Goal: Task Accomplishment & Management: Manage account settings

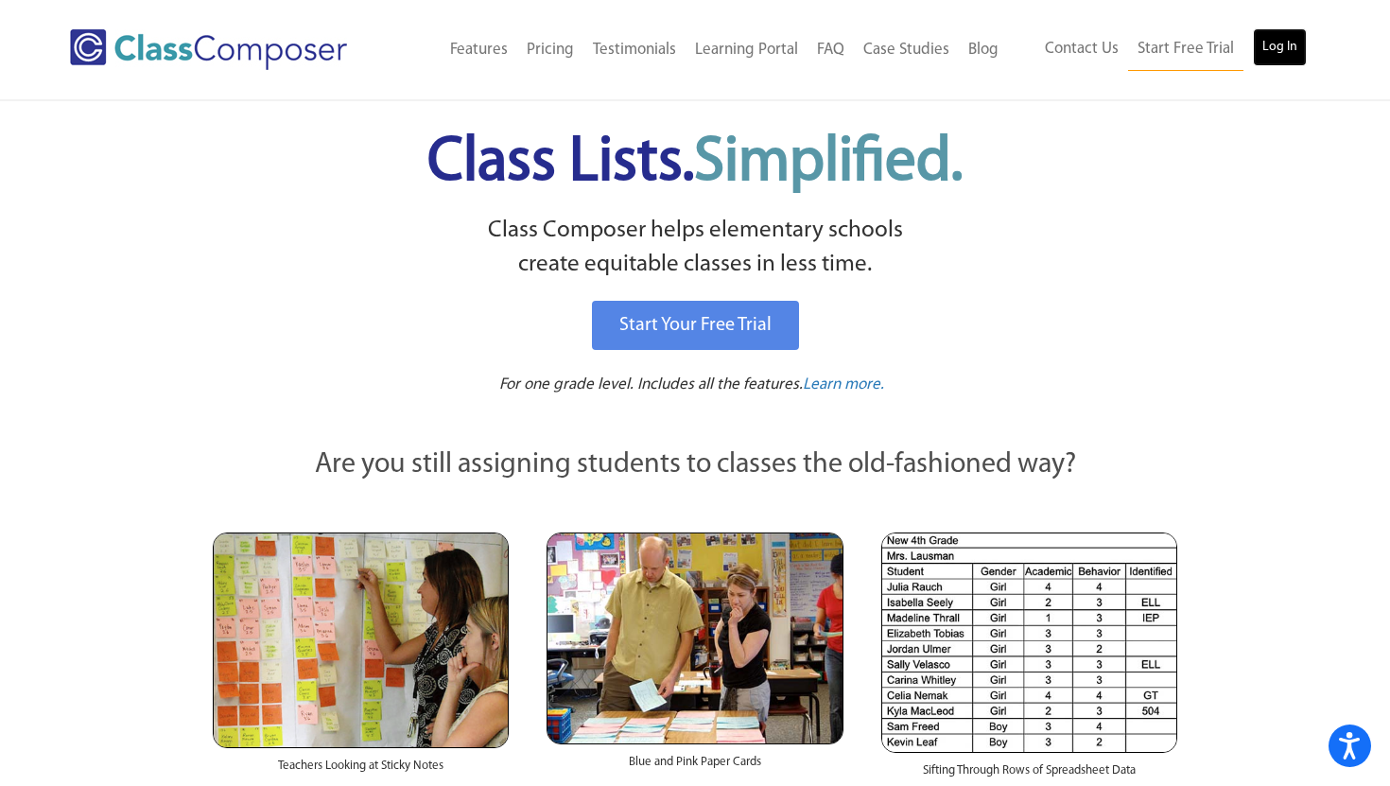
click at [1284, 35] on link "Log In" at bounding box center [1280, 47] width 54 height 38
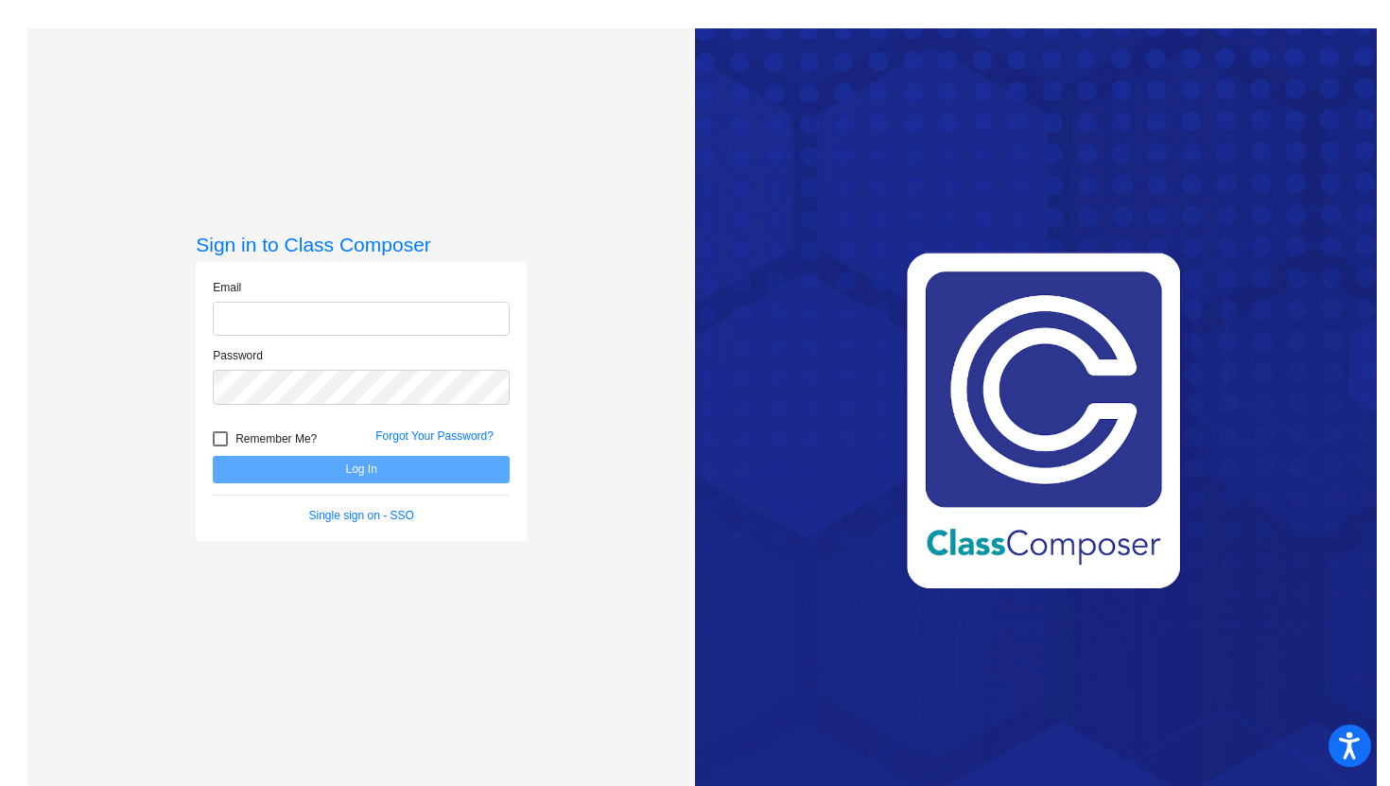
type input "[PERSON_NAME][EMAIL_ADDRESS][DOMAIN_NAME]"
click at [347, 463] on button "Log In" at bounding box center [361, 469] width 297 height 27
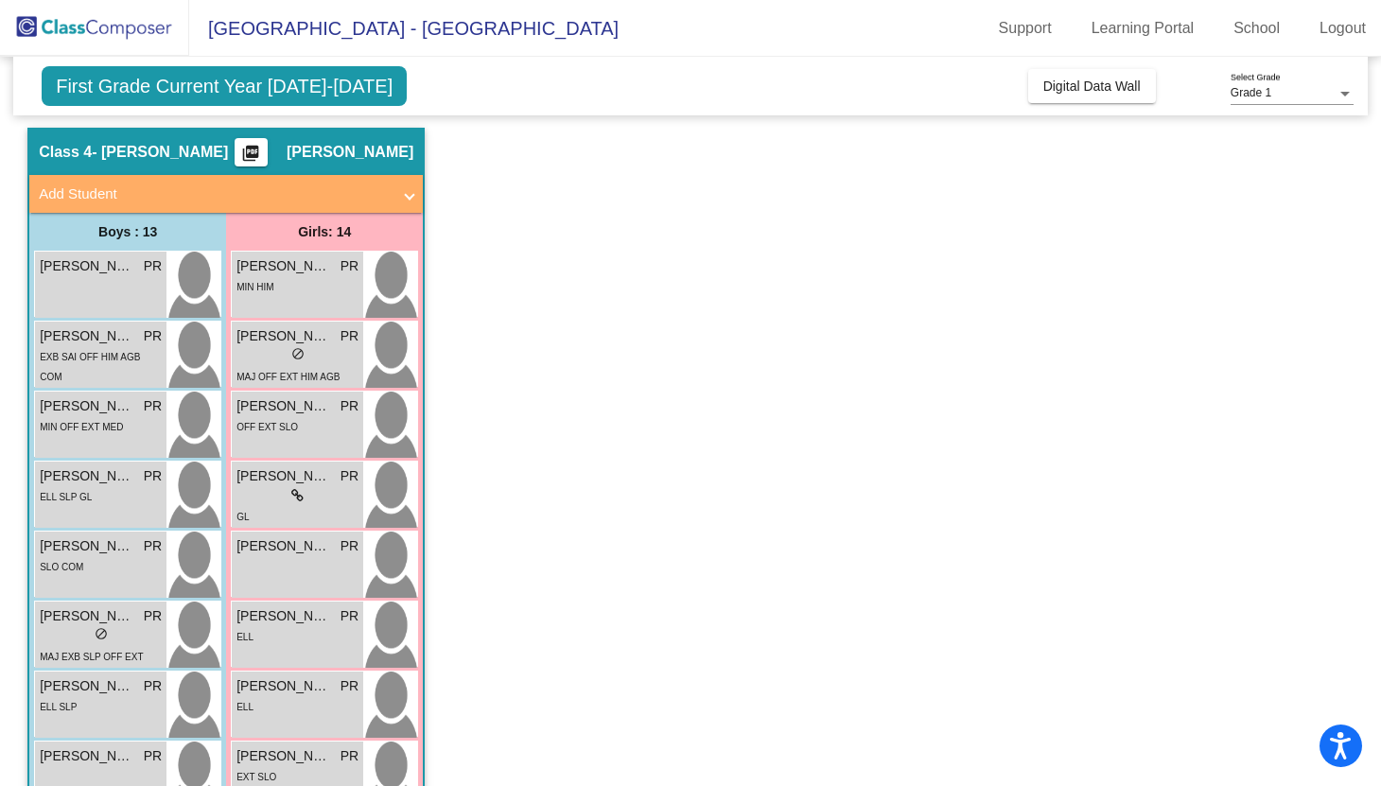
scroll to position [60, 0]
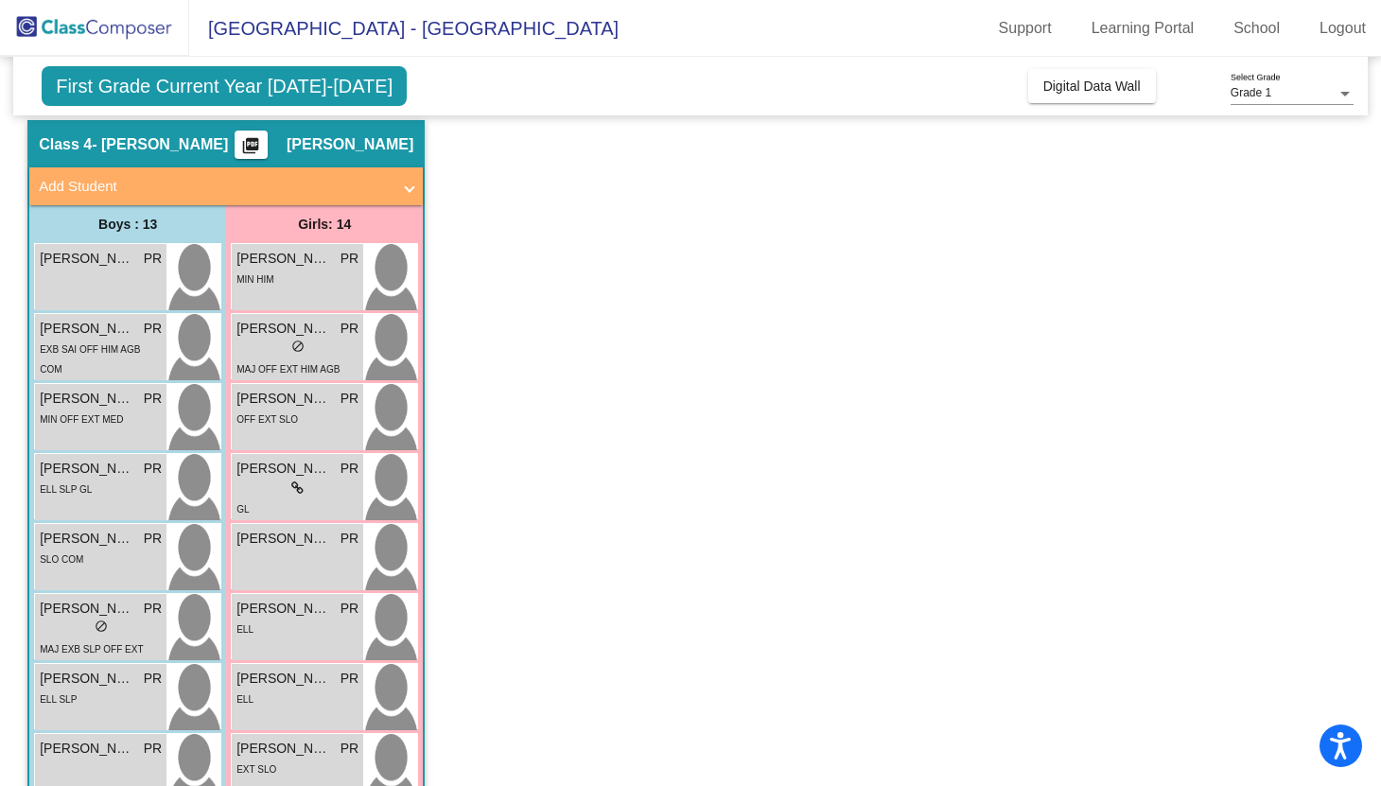
click at [183, 98] on span "First Grade Current Year 2025-2026" at bounding box center [224, 86] width 365 height 40
click at [195, 88] on span "First Grade Current Year 2025-2026" at bounding box center [224, 86] width 365 height 40
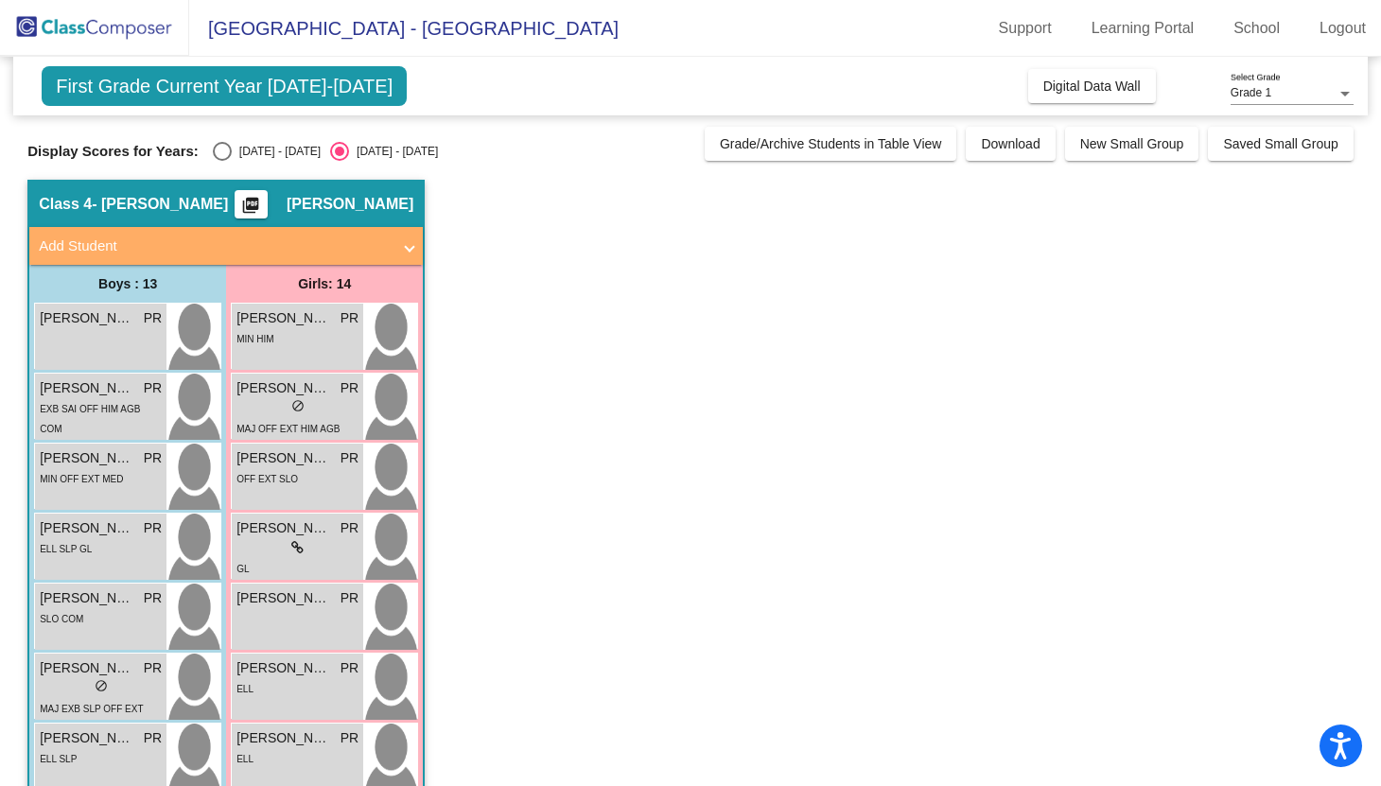
click at [282, 77] on span "First Grade Current Year 2025-2026" at bounding box center [224, 86] width 365 height 40
click at [222, 150] on div "Select an option" at bounding box center [222, 151] width 19 height 19
click at [222, 161] on input "2024 - 2025" at bounding box center [221, 161] width 1 height 1
radio input "true"
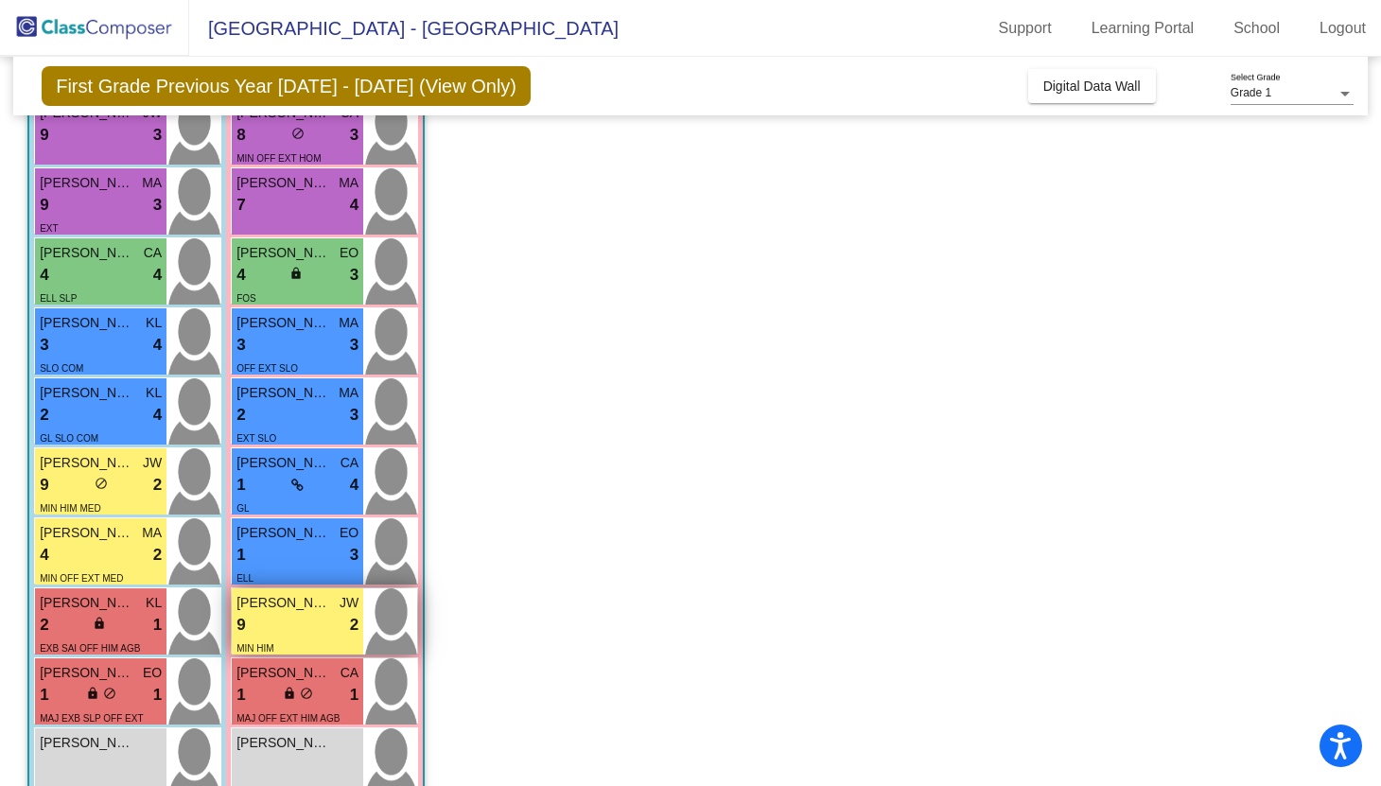
scroll to position [412, 0]
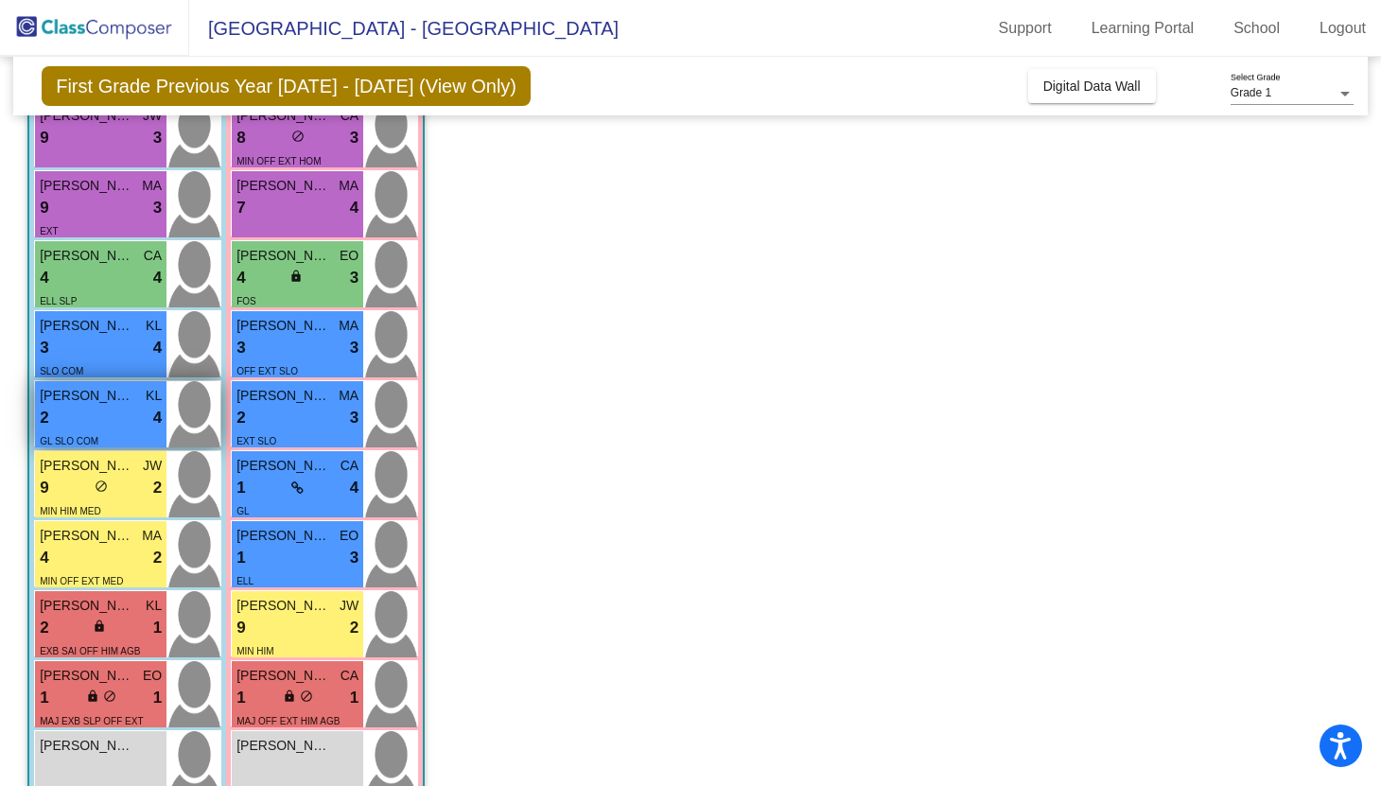
click at [113, 426] on div "2 lock do_not_disturb_alt 4" at bounding box center [101, 418] width 122 height 25
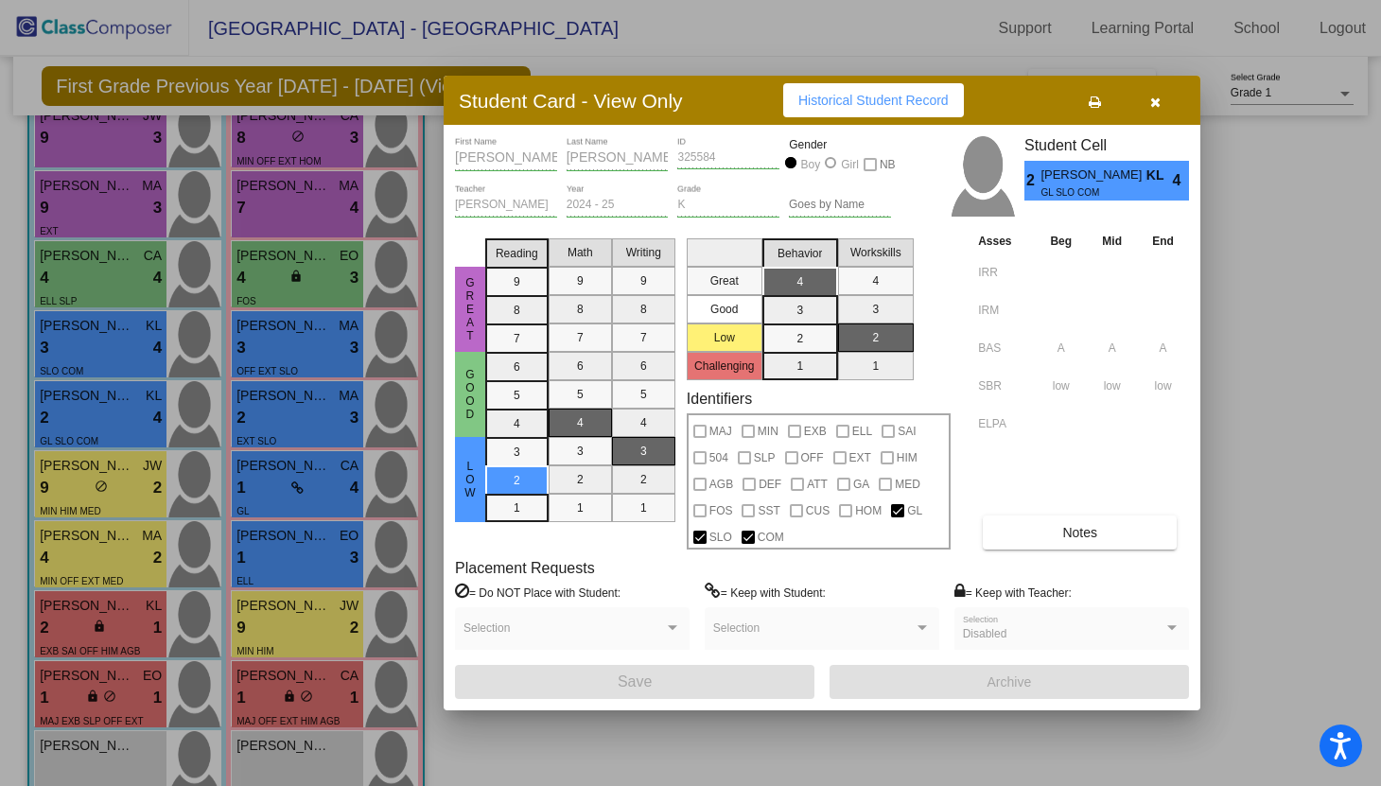
click at [1170, 99] on button "button" at bounding box center [1154, 100] width 61 height 34
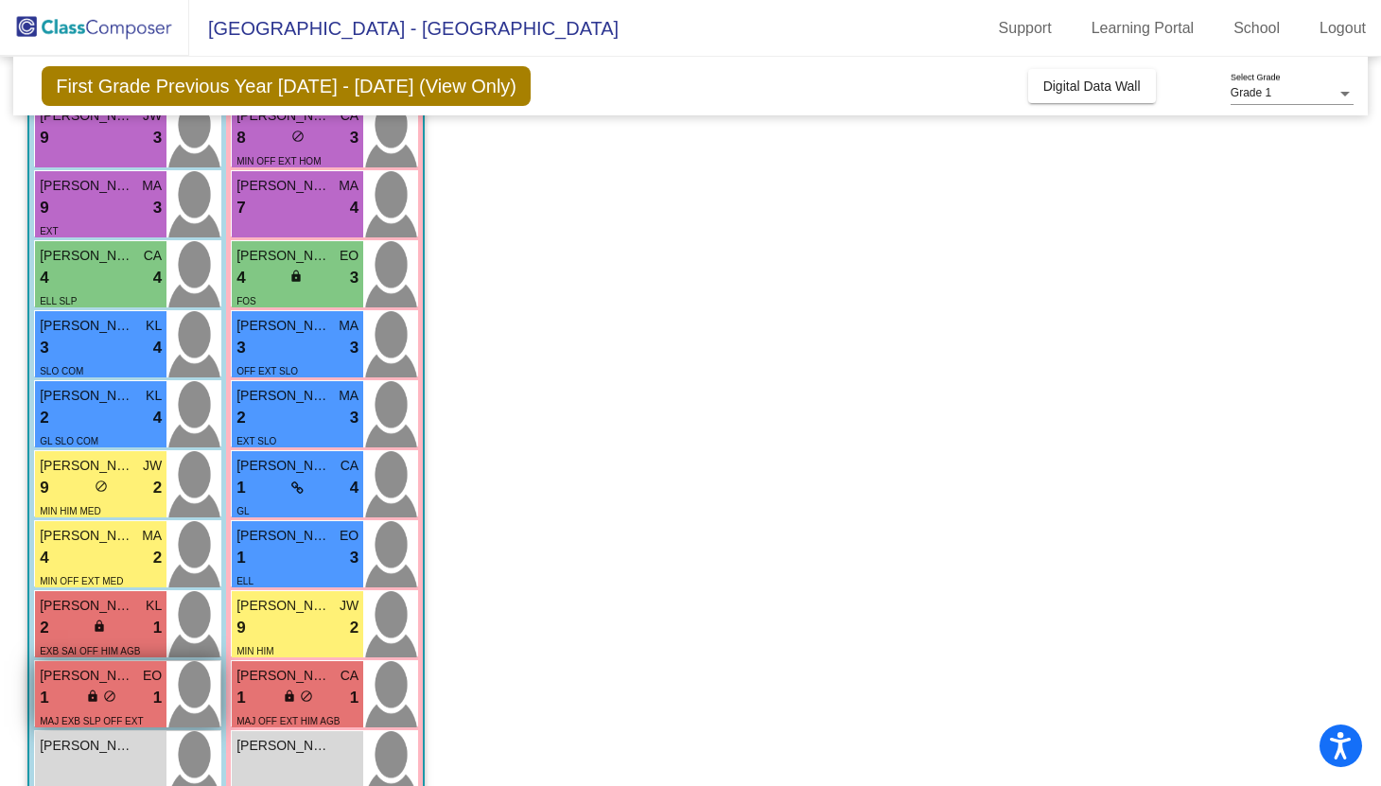
click at [132, 698] on div "1 lock do_not_disturb_alt 1" at bounding box center [101, 698] width 122 height 25
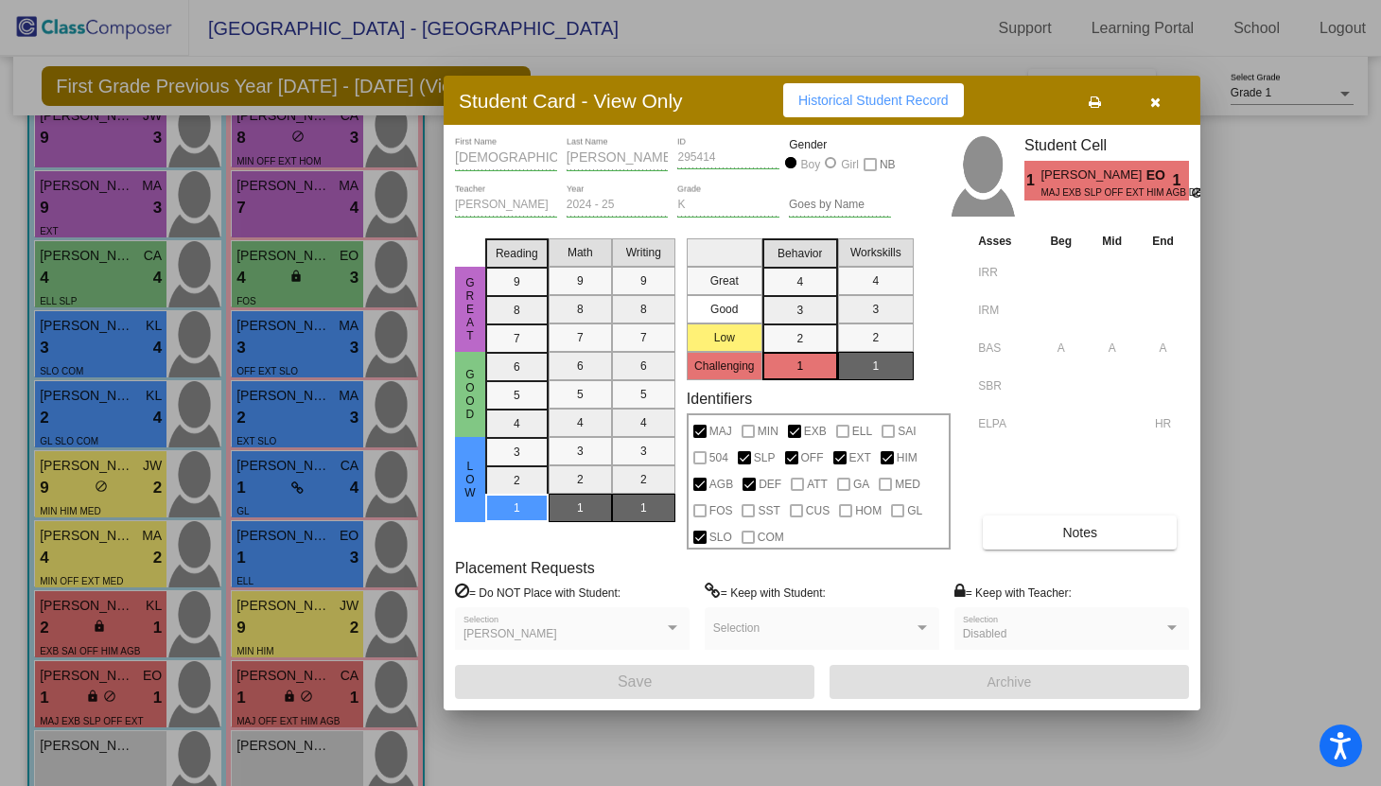
click at [1146, 105] on button "button" at bounding box center [1154, 100] width 61 height 34
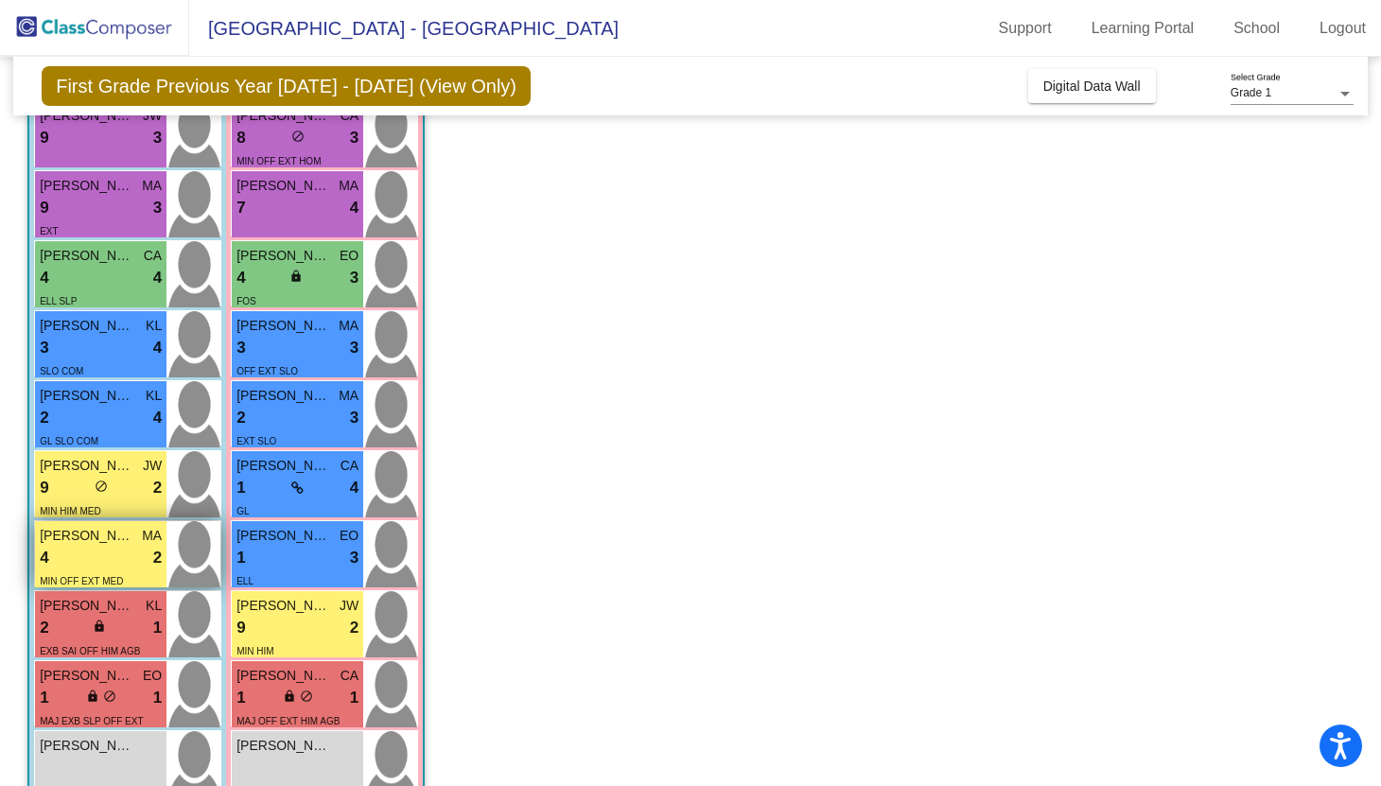
click at [116, 551] on div "4 lock do_not_disturb_alt 2" at bounding box center [101, 558] width 122 height 25
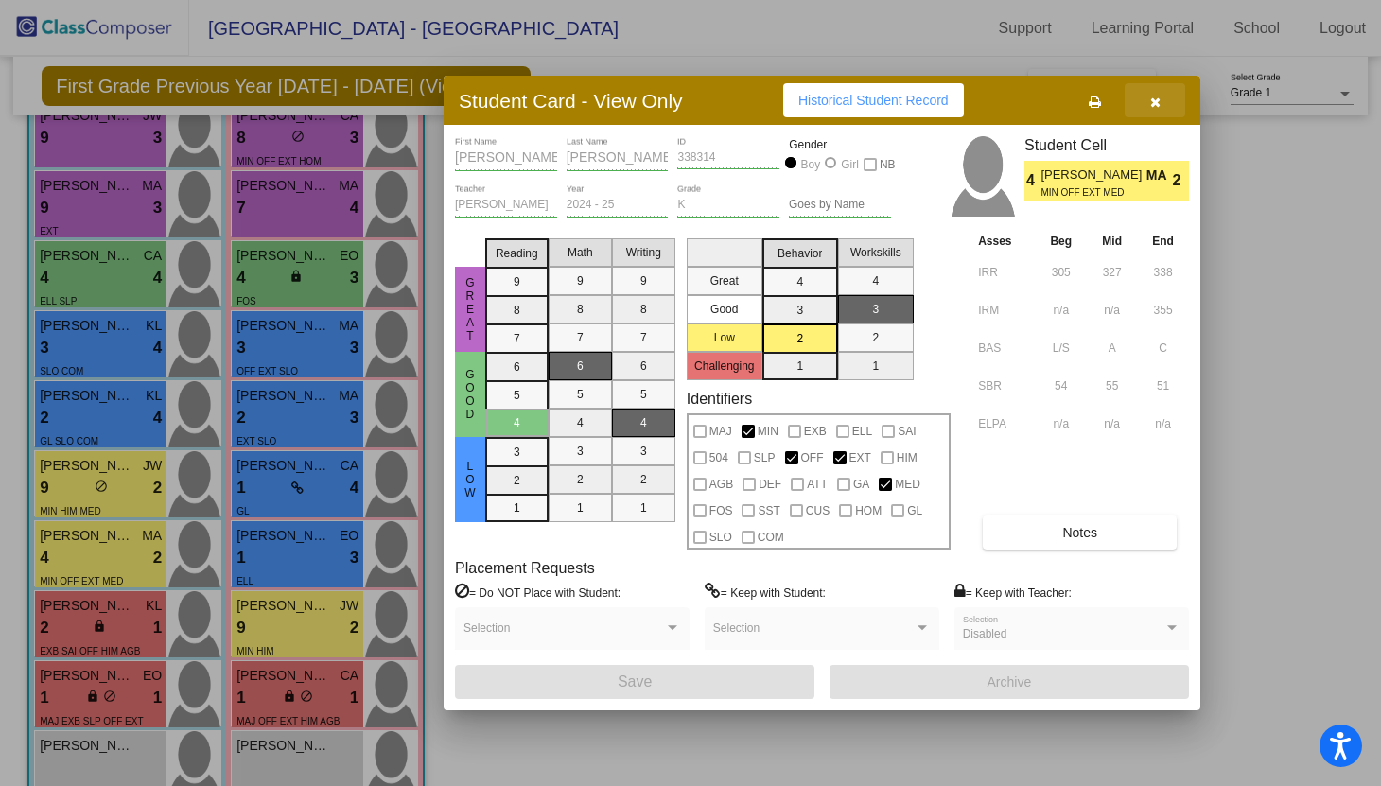
click at [1158, 104] on icon "button" at bounding box center [1155, 102] width 10 height 13
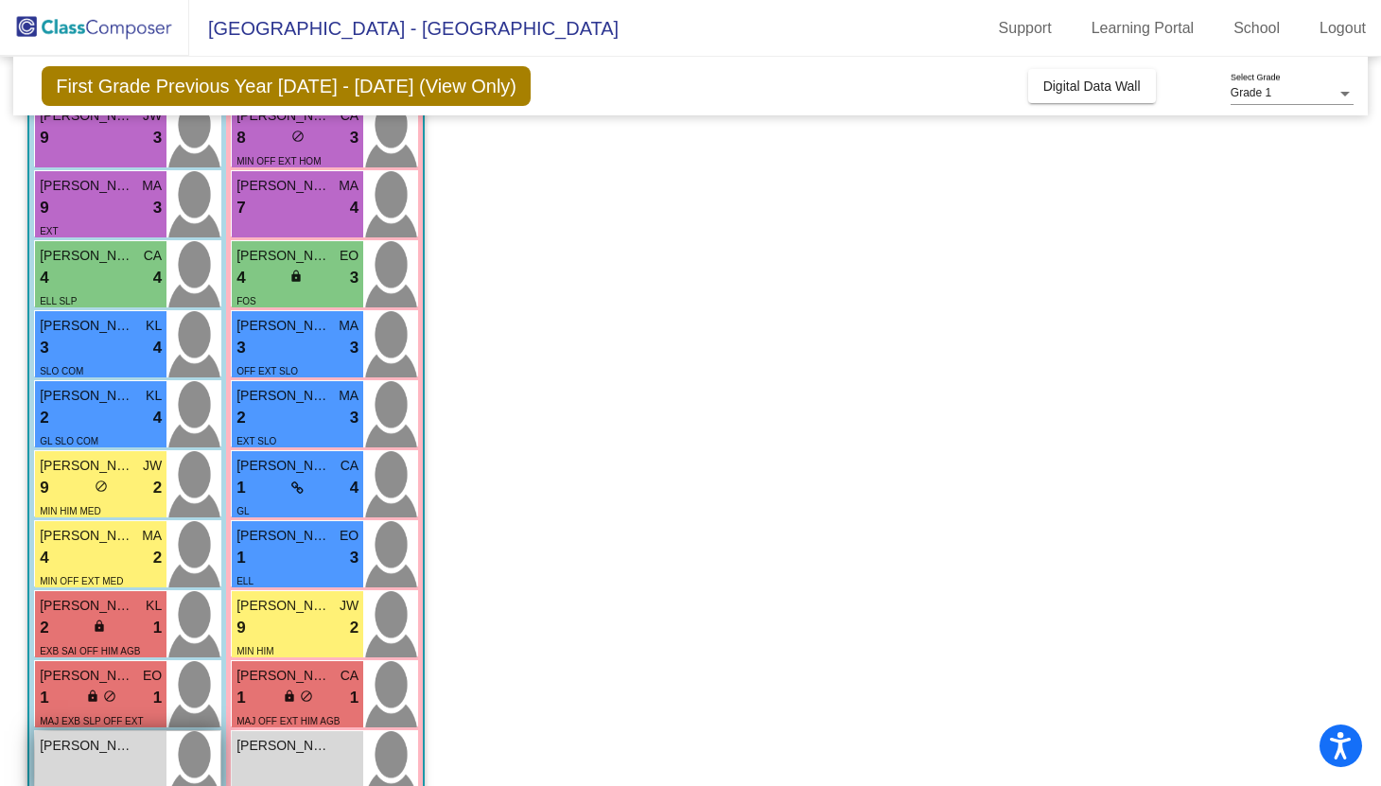
click at [139, 772] on div "Julian Carmona lock do_not_disturb_alt" at bounding box center [100, 764] width 131 height 66
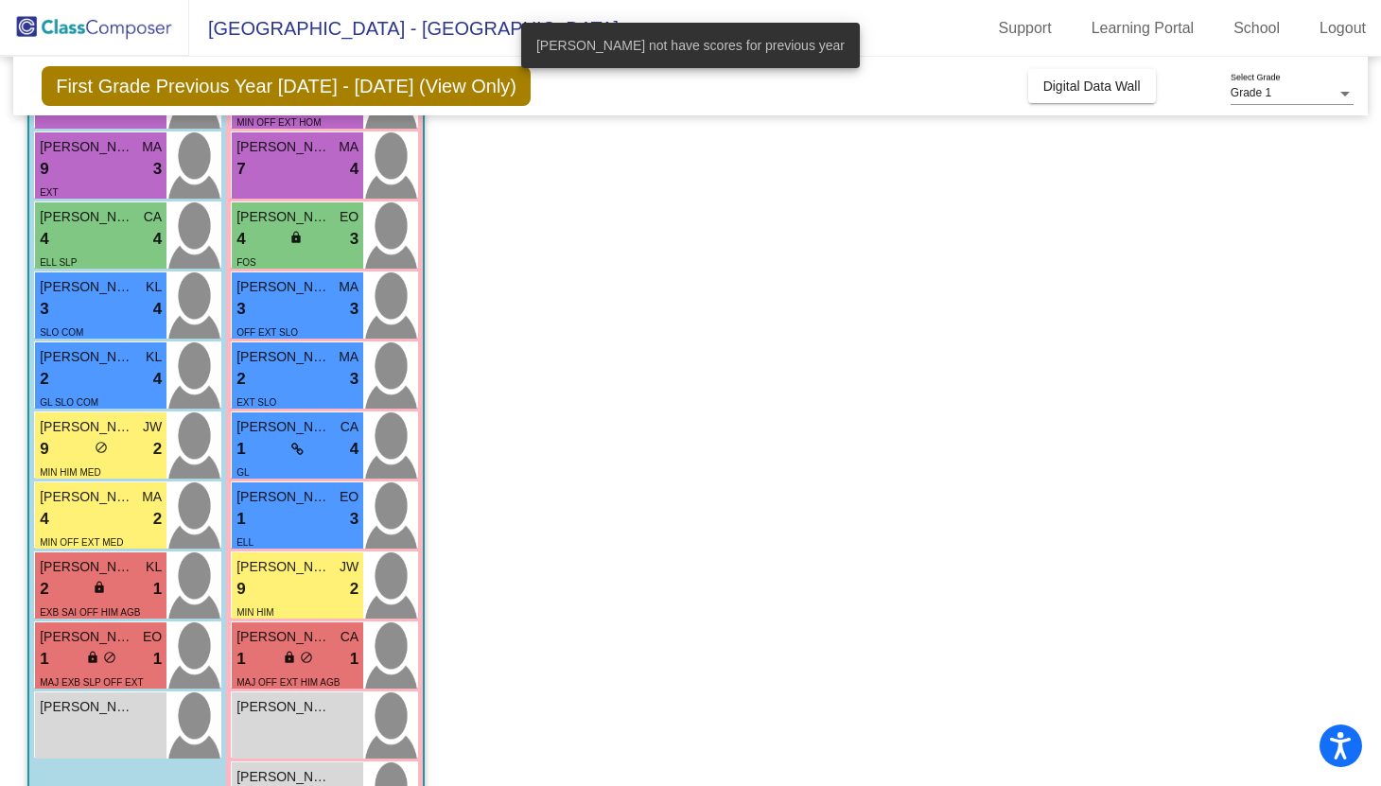
scroll to position [527, 0]
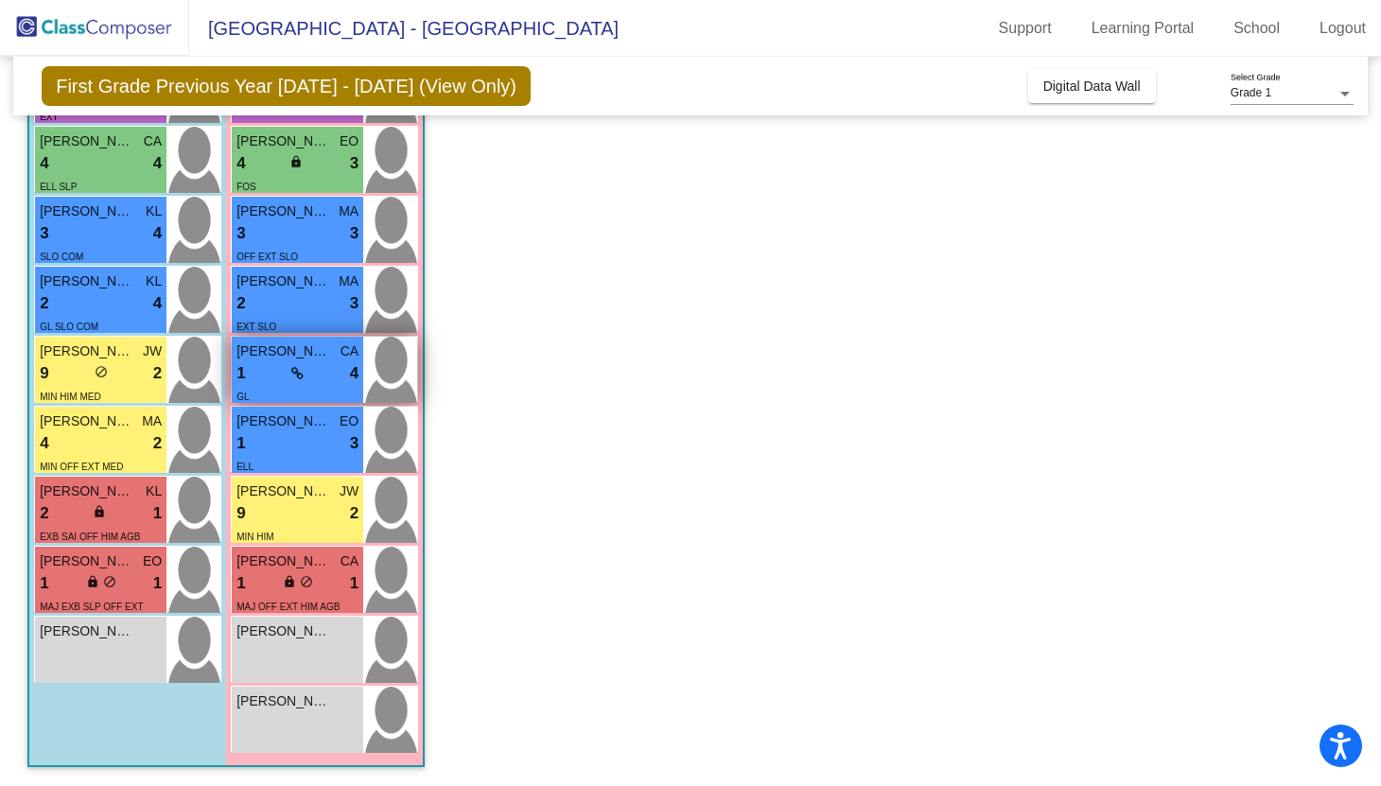
click at [286, 367] on div "1 lock do_not_disturb_alt 4" at bounding box center [297, 373] width 122 height 25
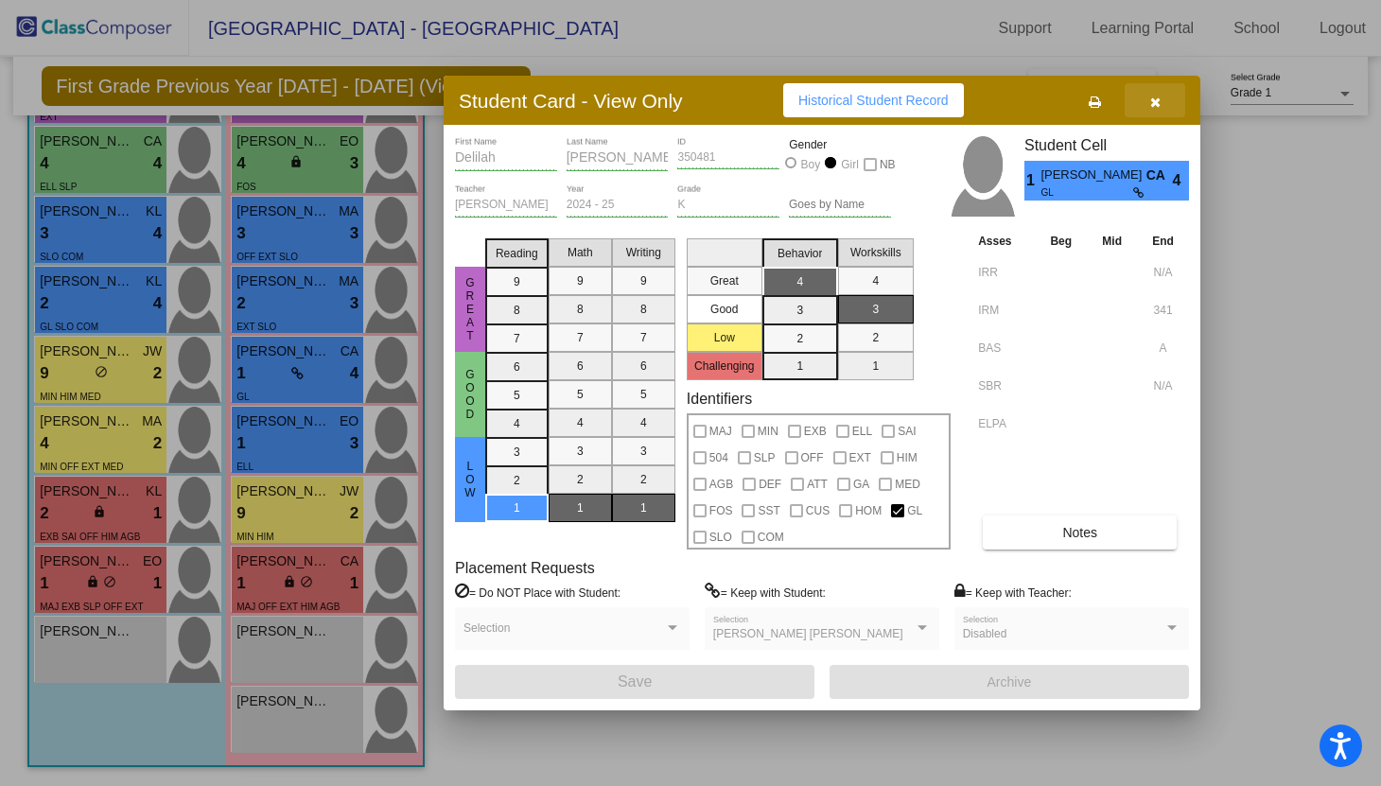
click at [1158, 109] on button "button" at bounding box center [1154, 100] width 61 height 34
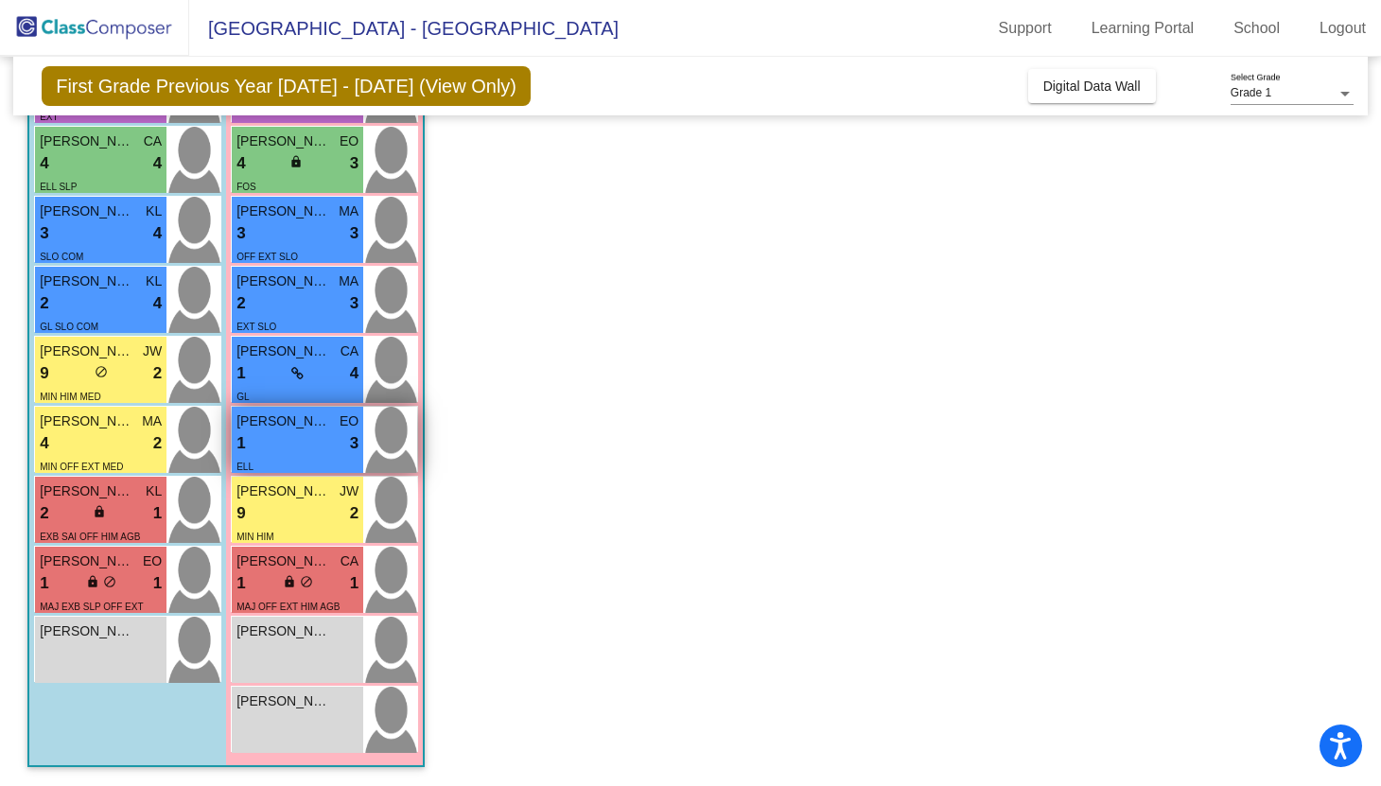
click at [310, 458] on div "ELL" at bounding box center [297, 466] width 122 height 20
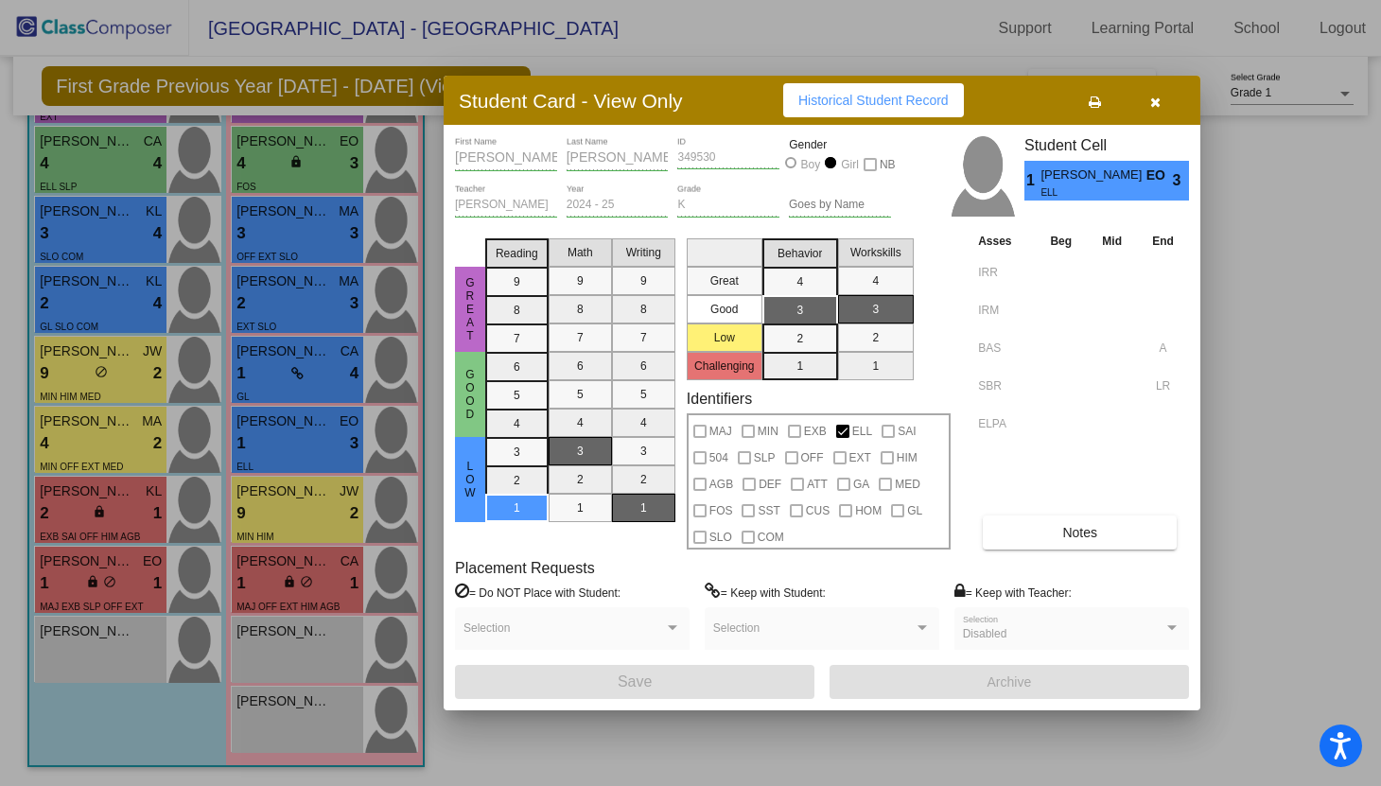
click at [1158, 105] on icon "button" at bounding box center [1155, 102] width 10 height 13
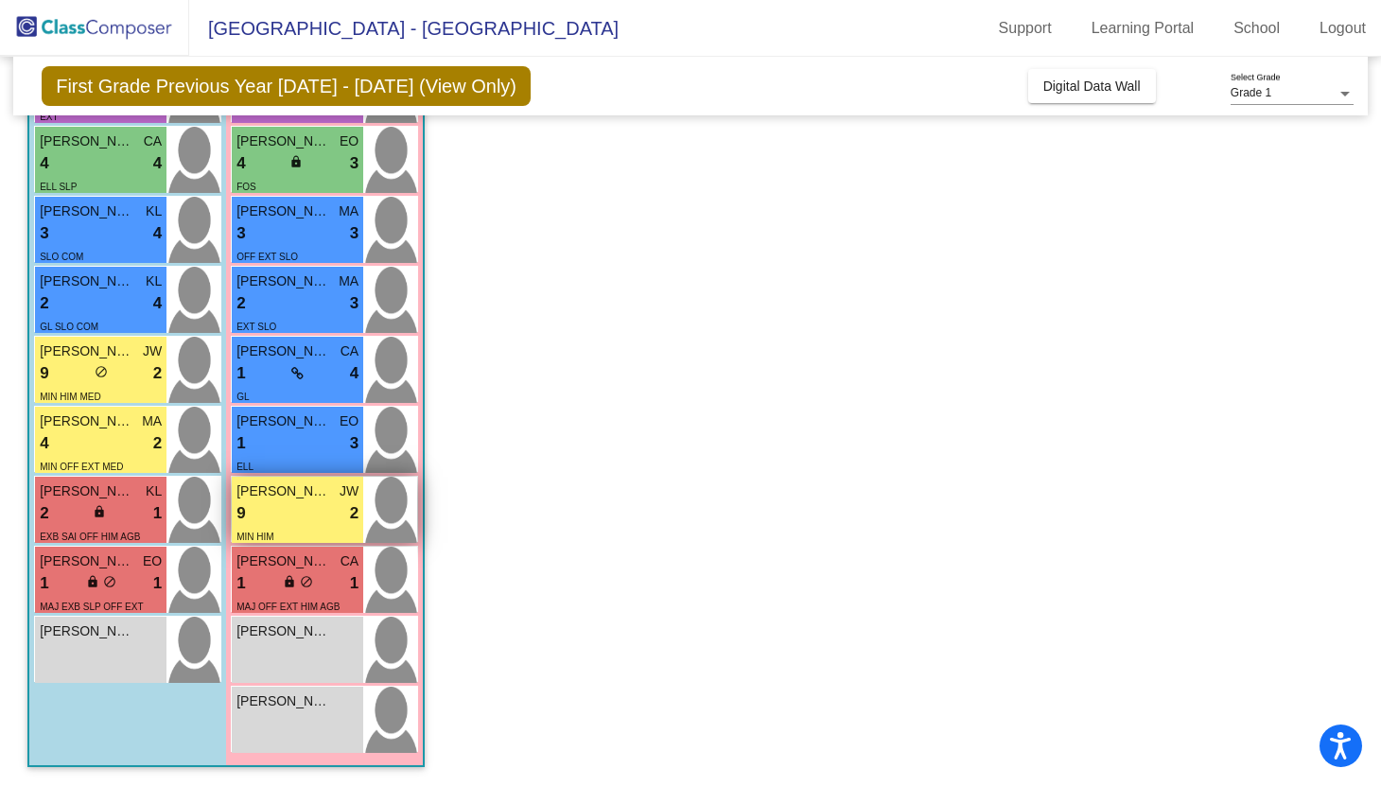
click at [301, 499] on span "Camille Sanchez" at bounding box center [283, 491] width 95 height 20
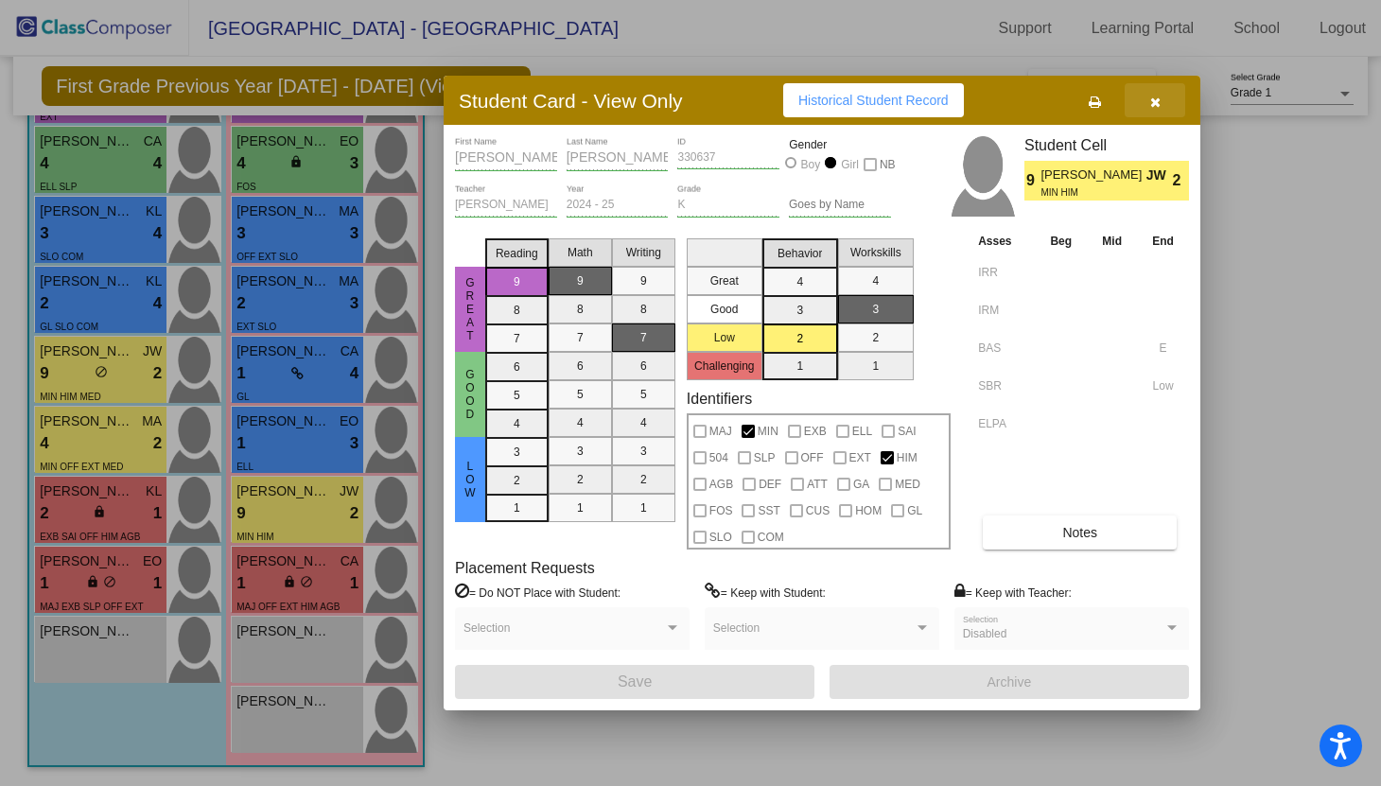
click at [1156, 102] on icon "button" at bounding box center [1155, 102] width 10 height 13
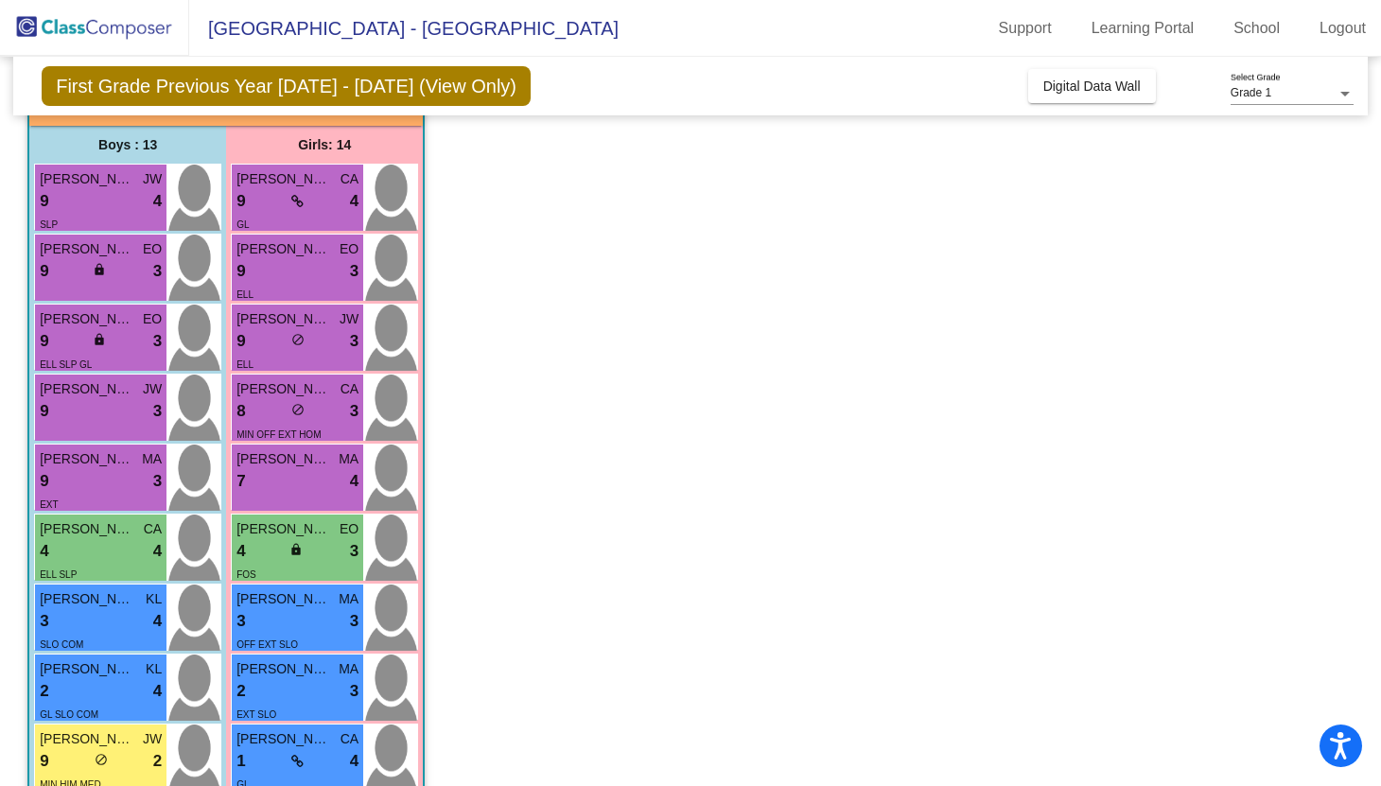
scroll to position [132, 0]
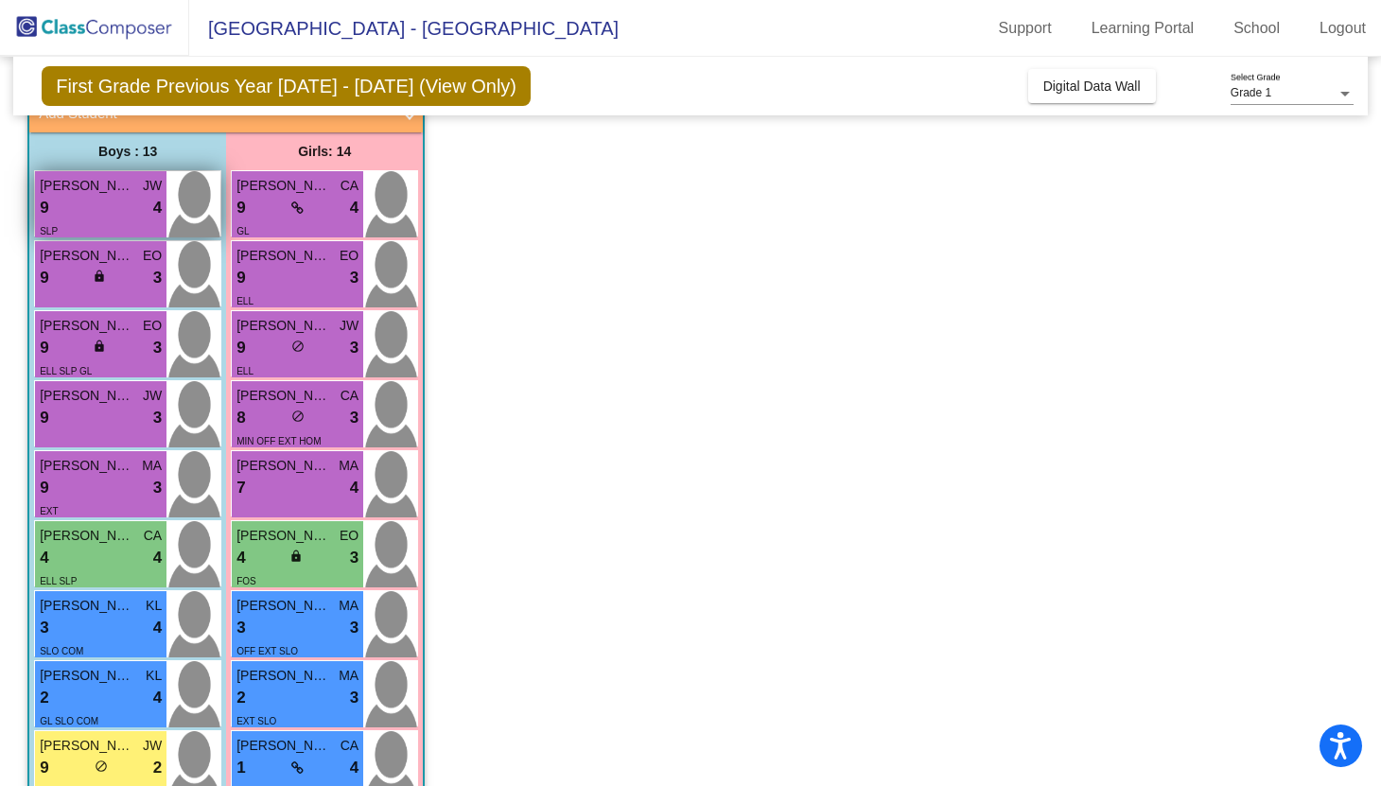
click at [116, 225] on div "SLP" at bounding box center [101, 230] width 122 height 20
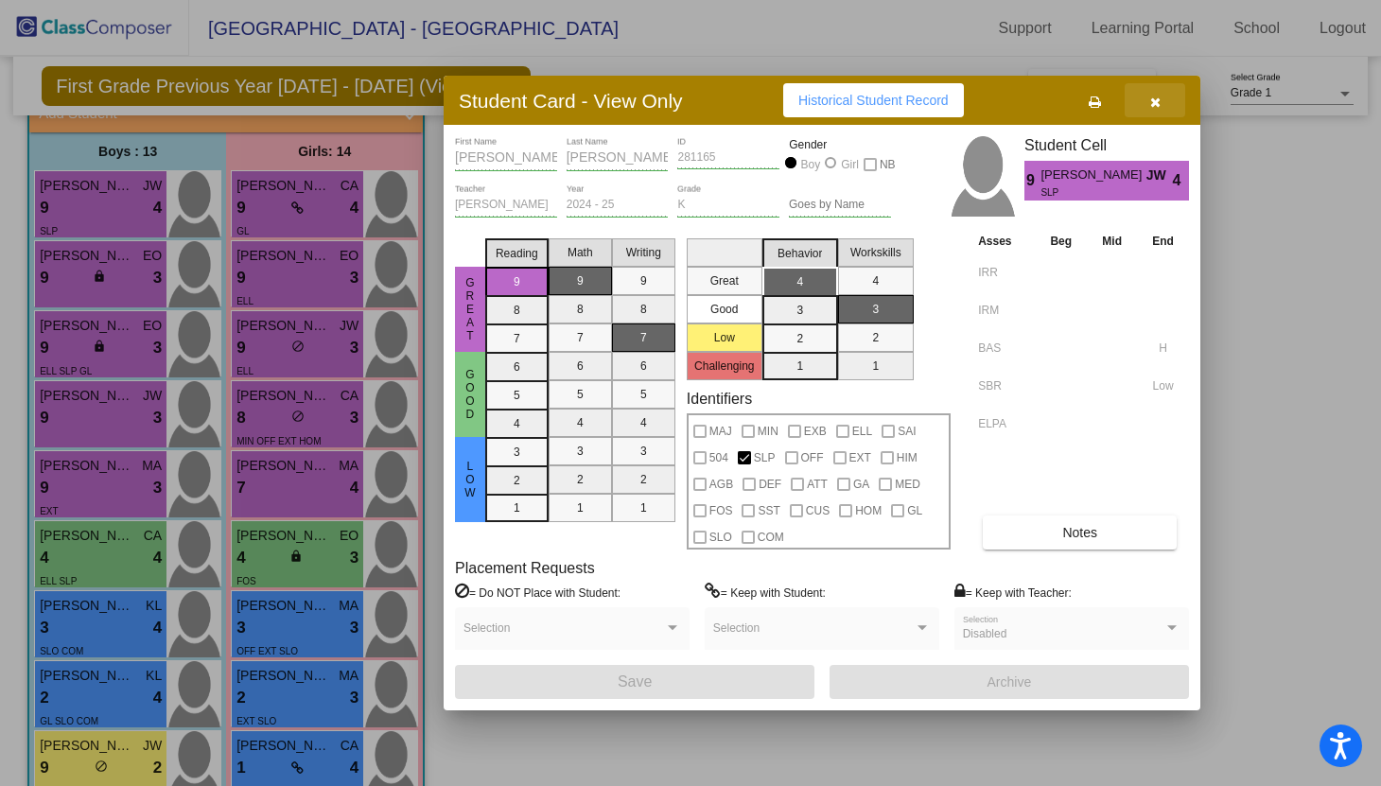
click at [1154, 106] on icon "button" at bounding box center [1155, 102] width 10 height 13
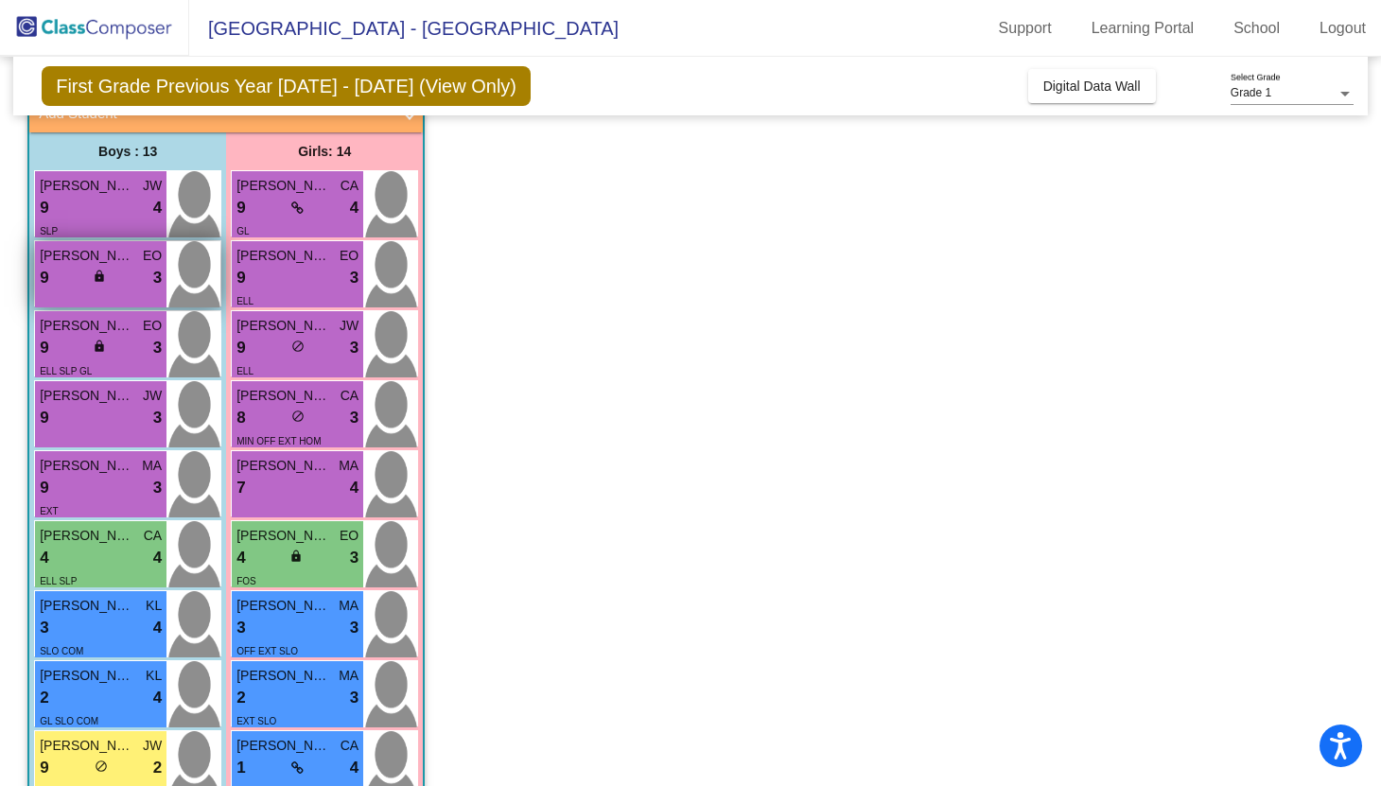
click at [137, 281] on div "9 lock do_not_disturb_alt 3" at bounding box center [101, 278] width 122 height 25
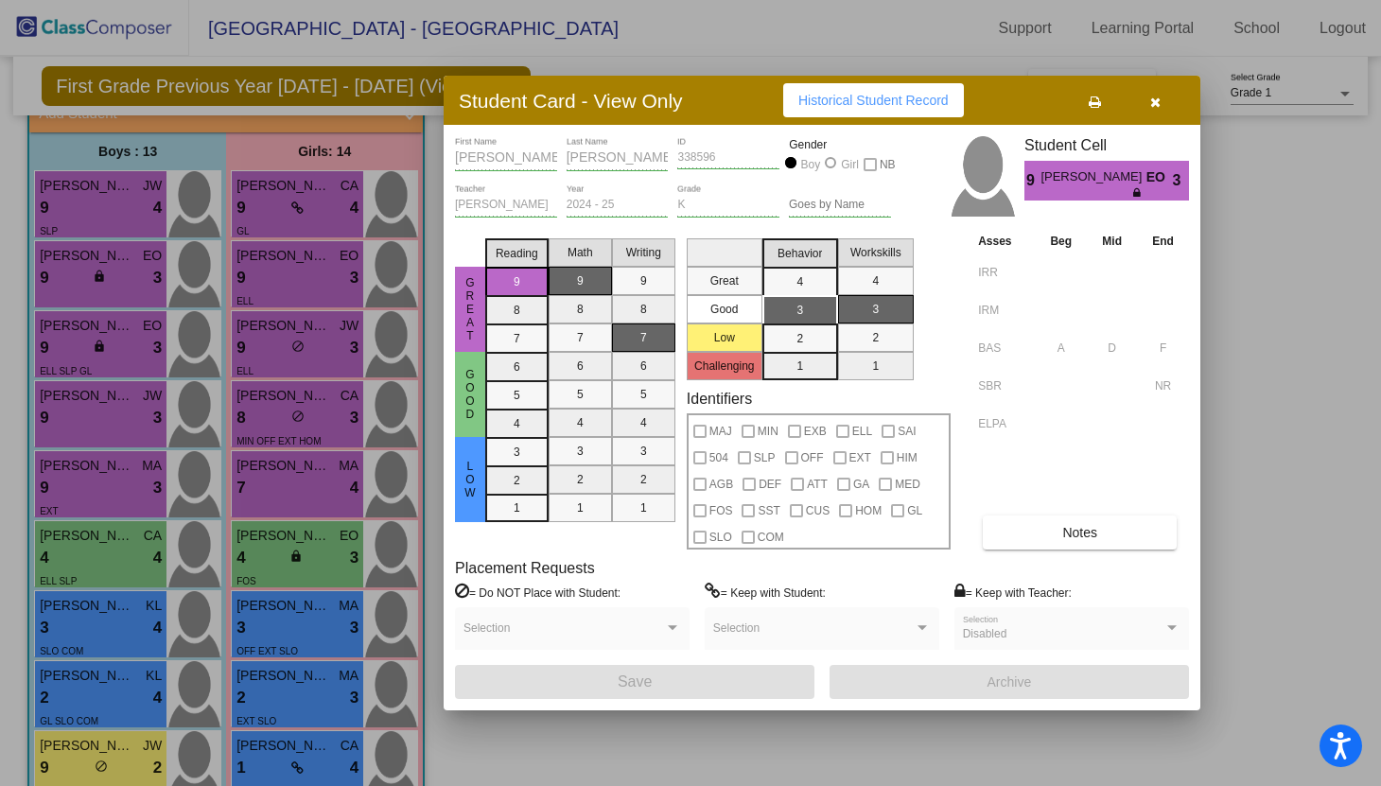
click at [1153, 101] on icon "button" at bounding box center [1155, 102] width 10 height 13
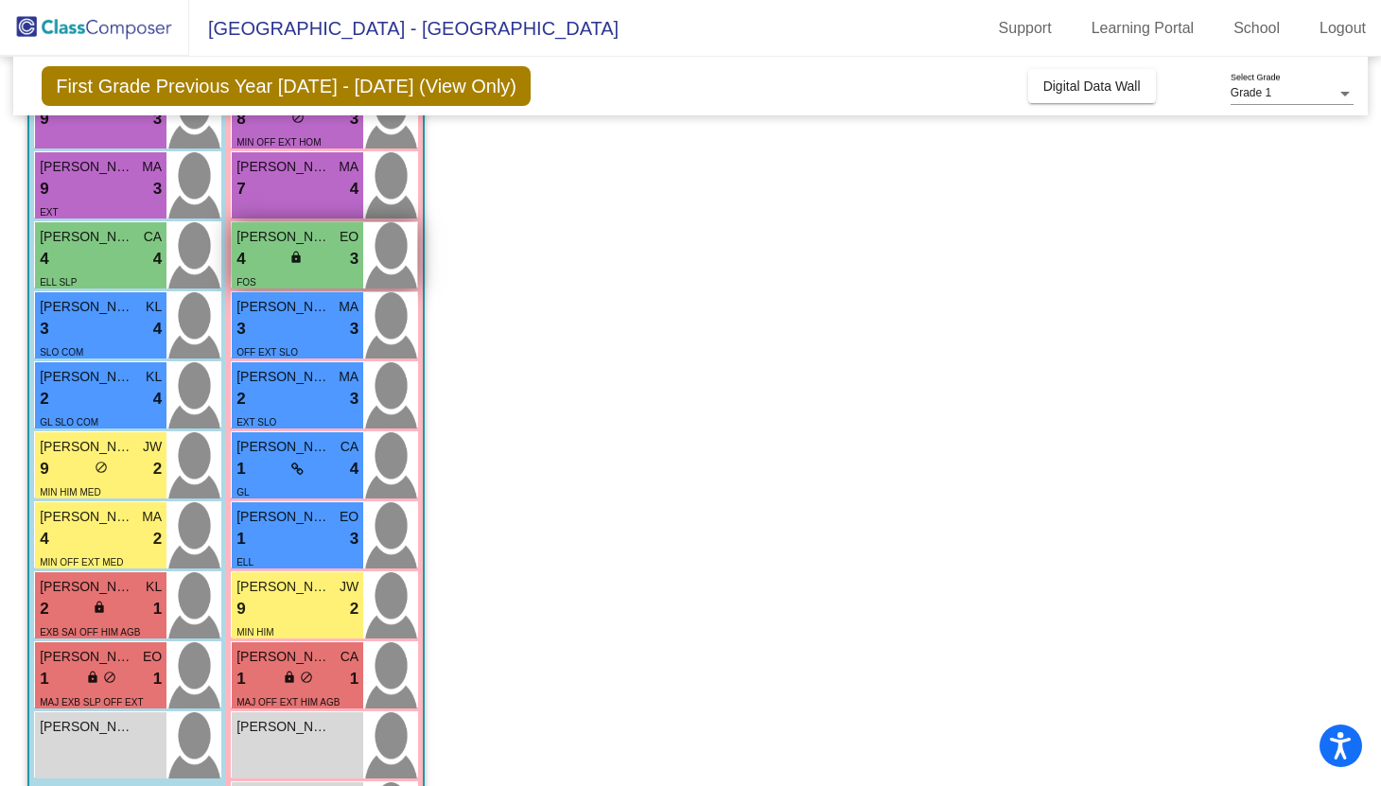
scroll to position [427, 0]
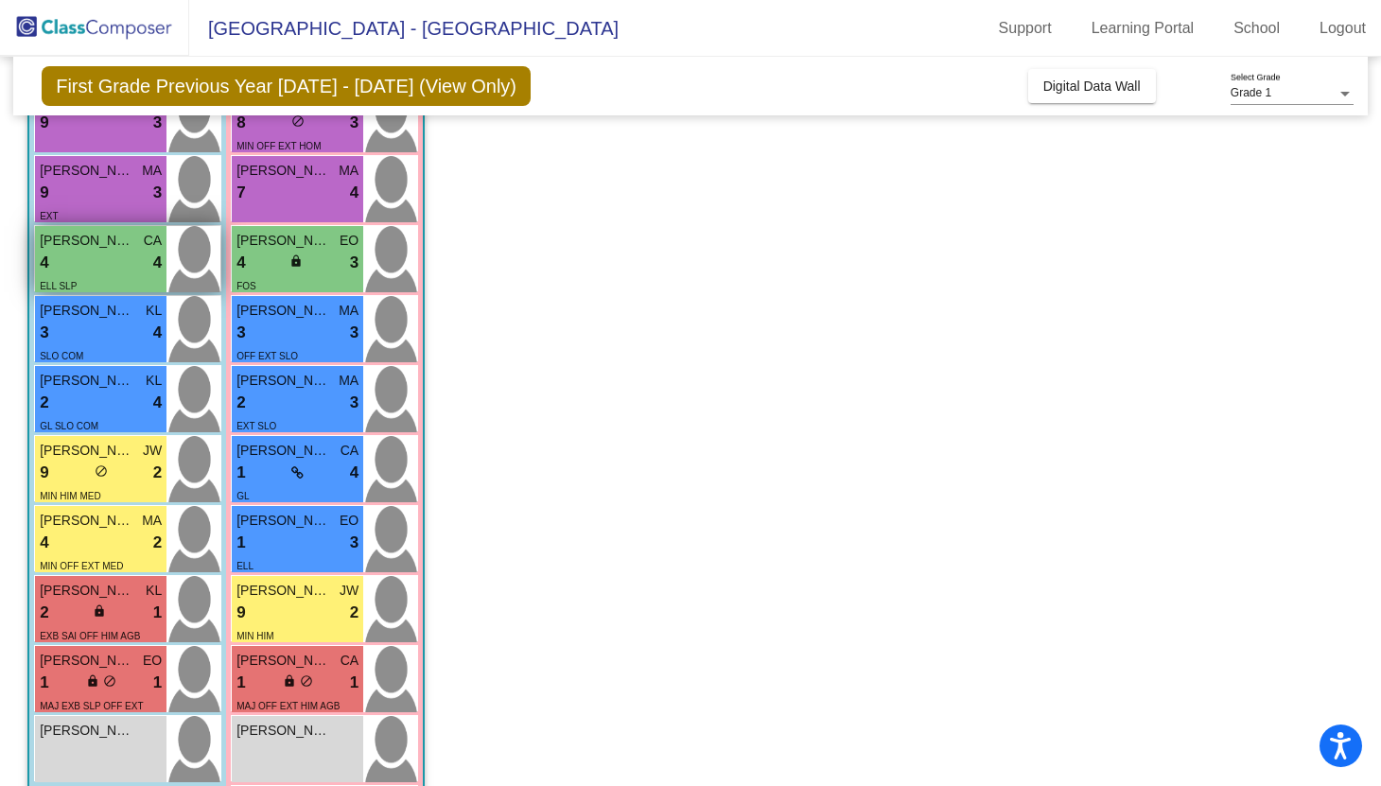
click at [106, 263] on div "4 lock do_not_disturb_alt 4" at bounding box center [101, 263] width 122 height 25
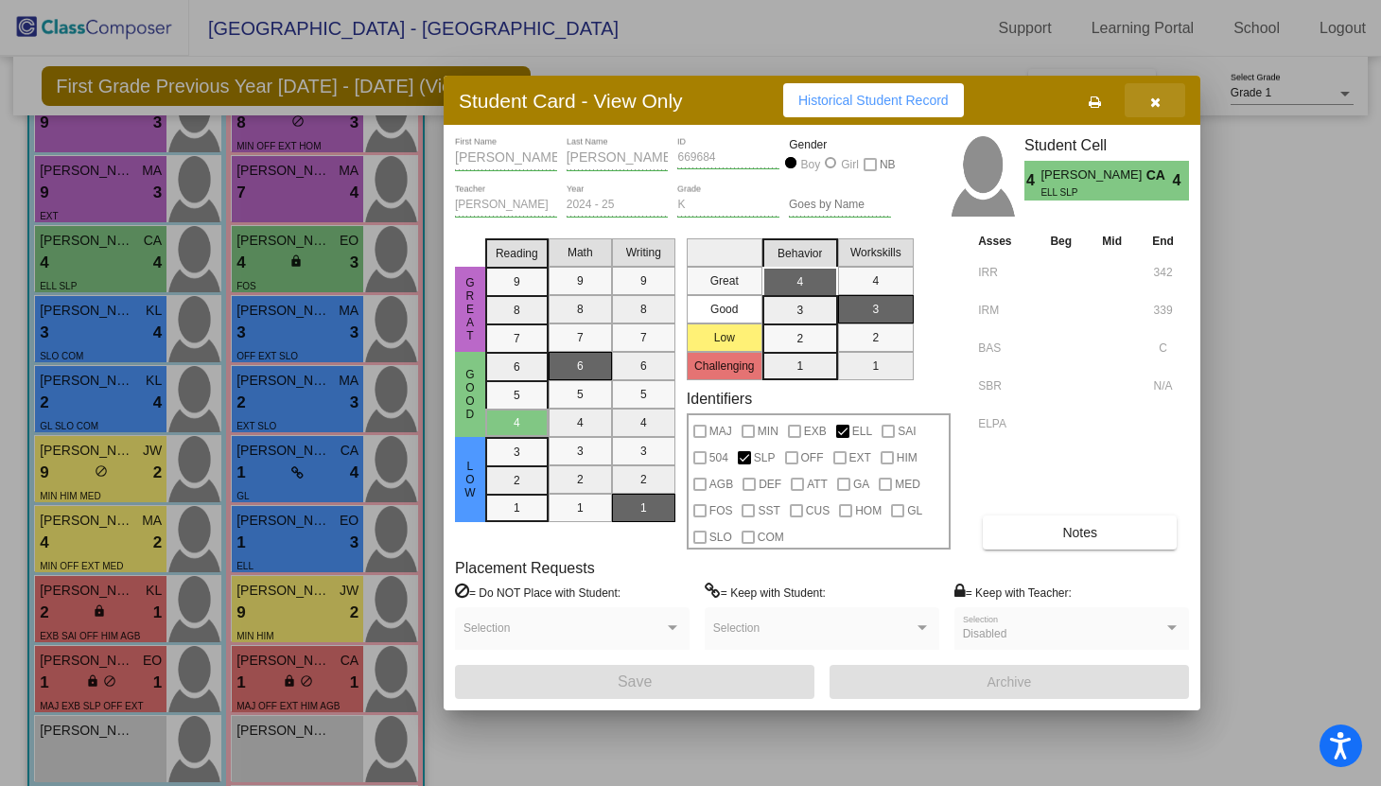
click at [1159, 105] on icon "button" at bounding box center [1155, 102] width 10 height 13
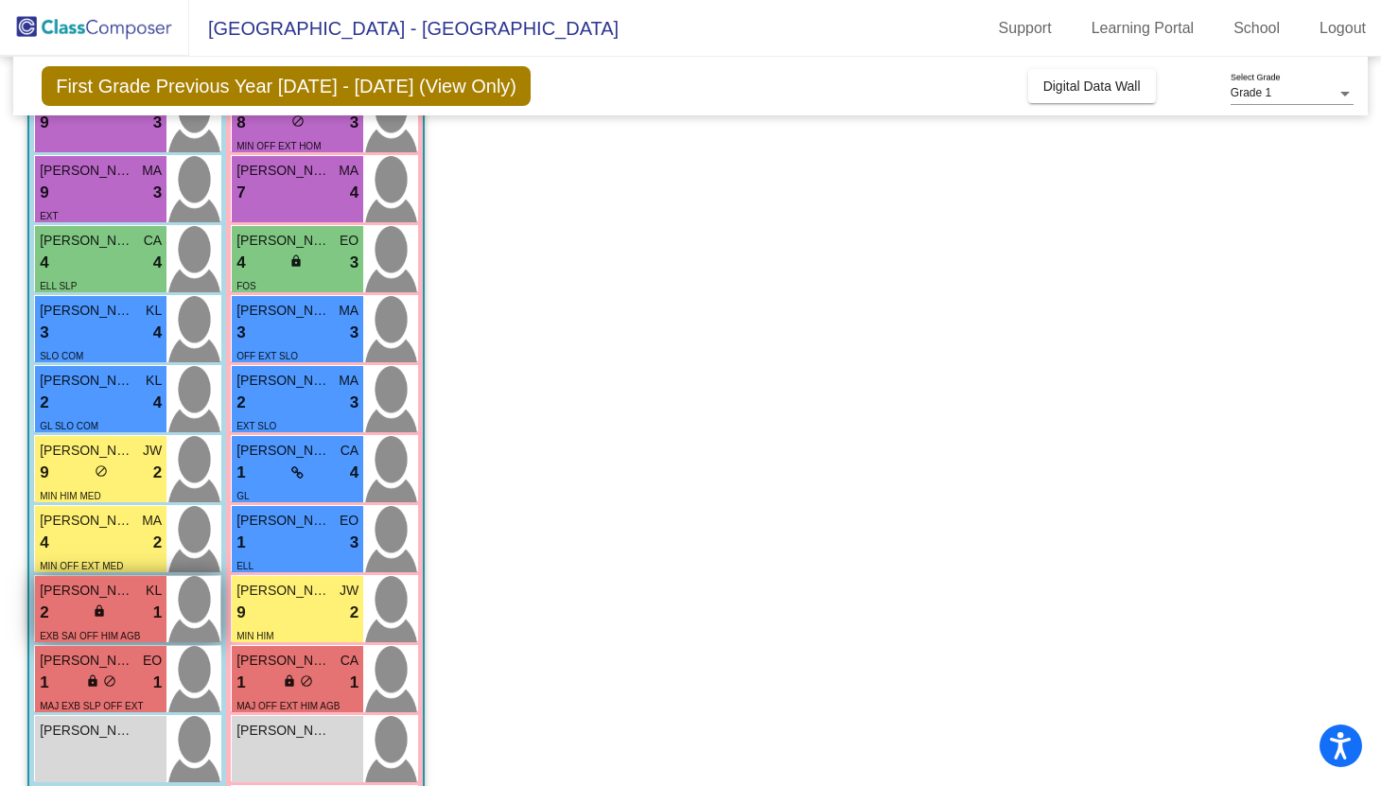
click at [107, 640] on span "EXB SAI OFF HIM AGB COM" at bounding box center [90, 646] width 100 height 30
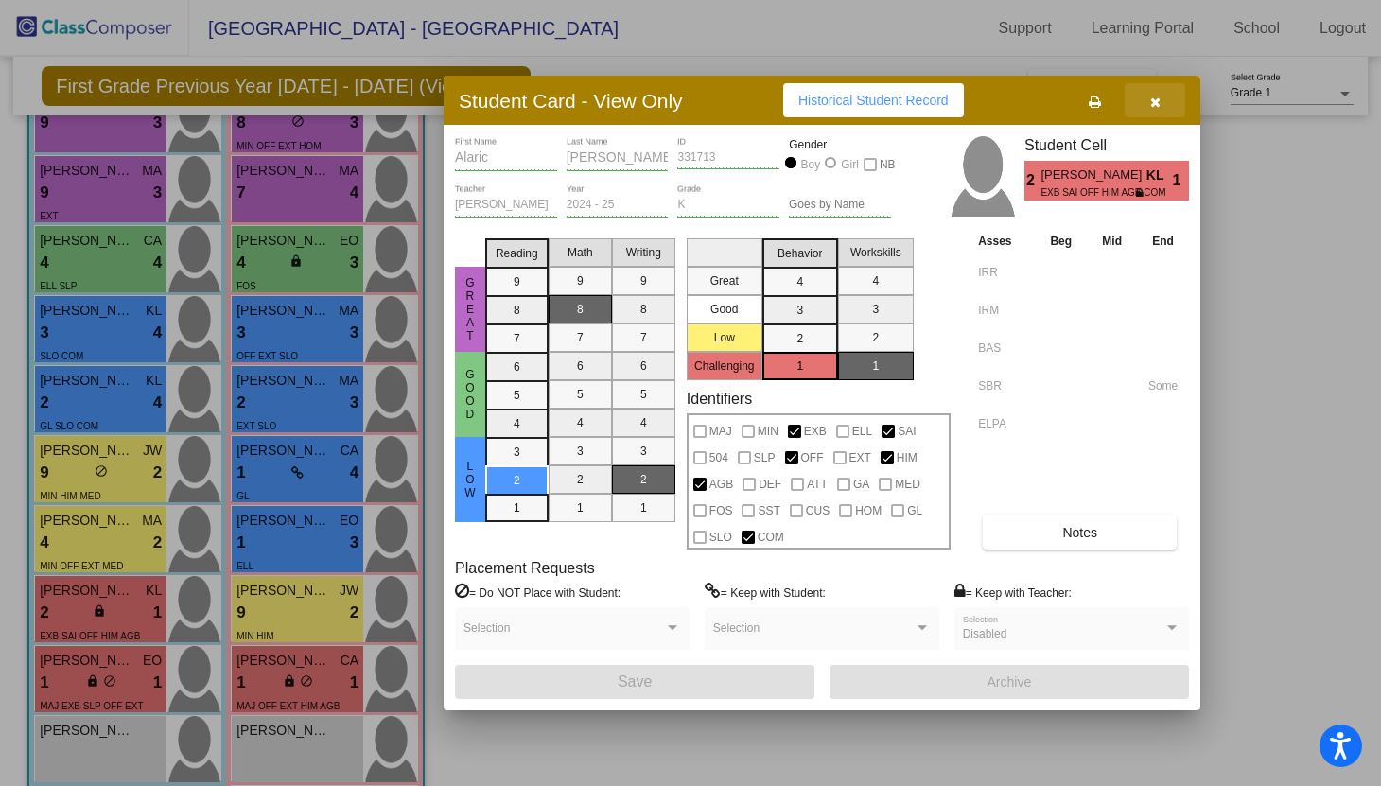
click at [1158, 105] on icon "button" at bounding box center [1155, 102] width 10 height 13
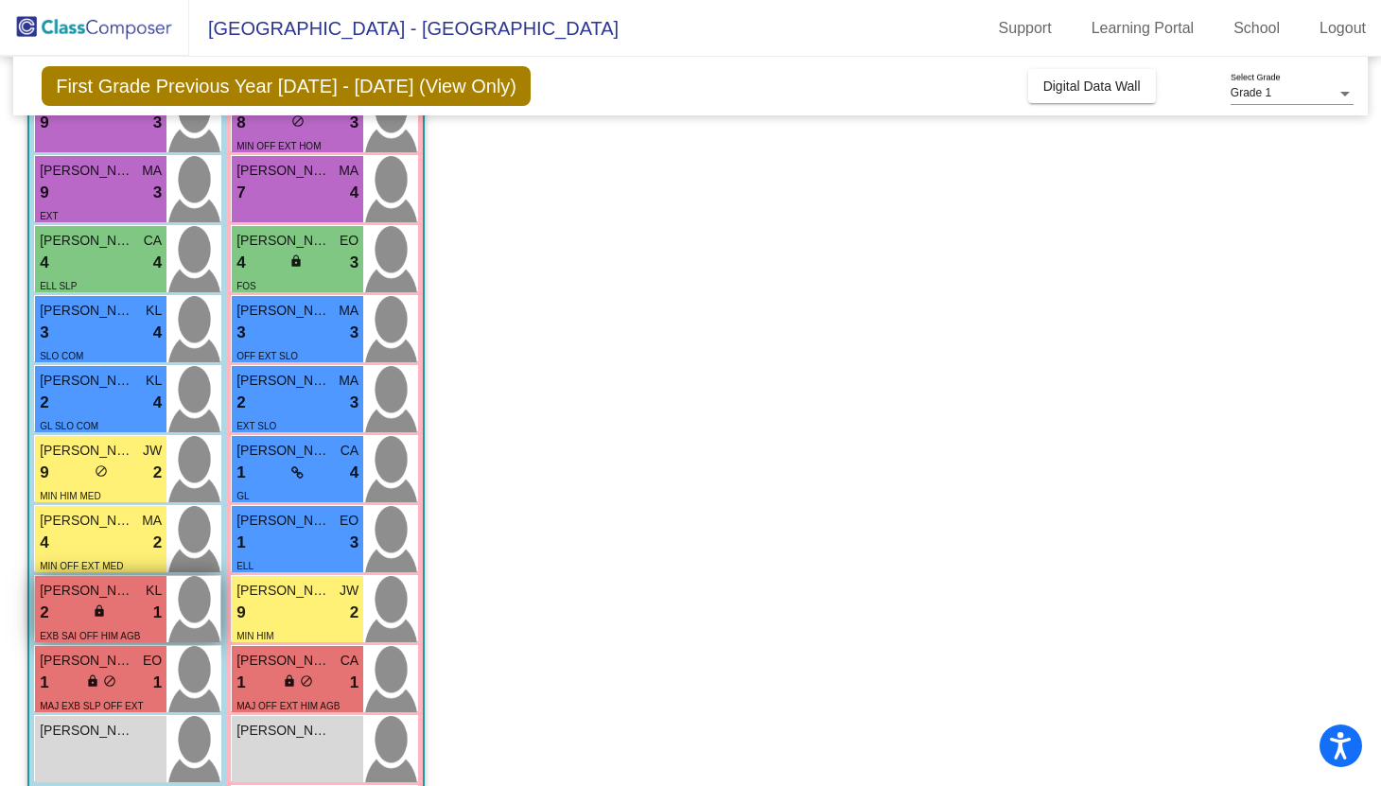
click at [126, 614] on div "2 lock do_not_disturb_alt 1" at bounding box center [101, 613] width 122 height 25
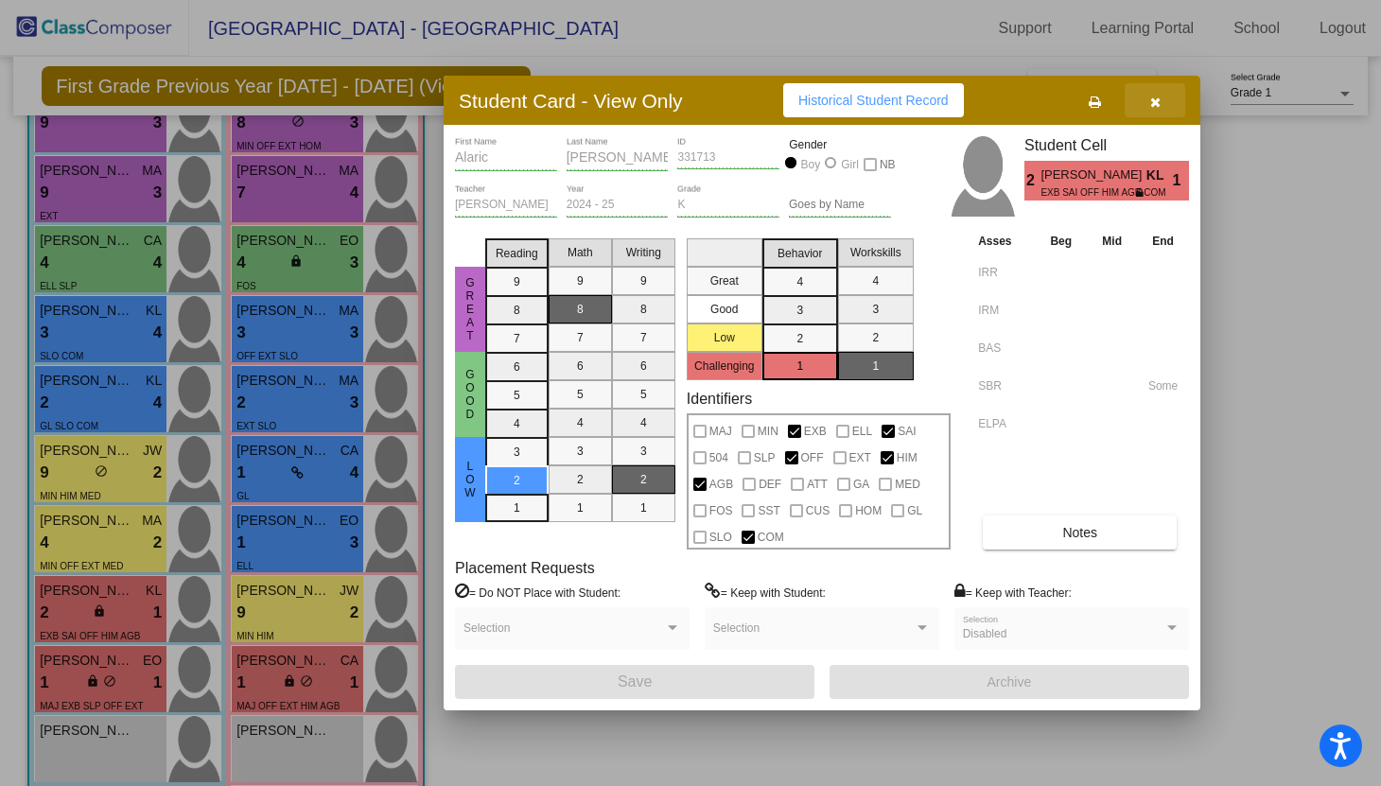
click at [1157, 105] on icon "button" at bounding box center [1155, 102] width 10 height 13
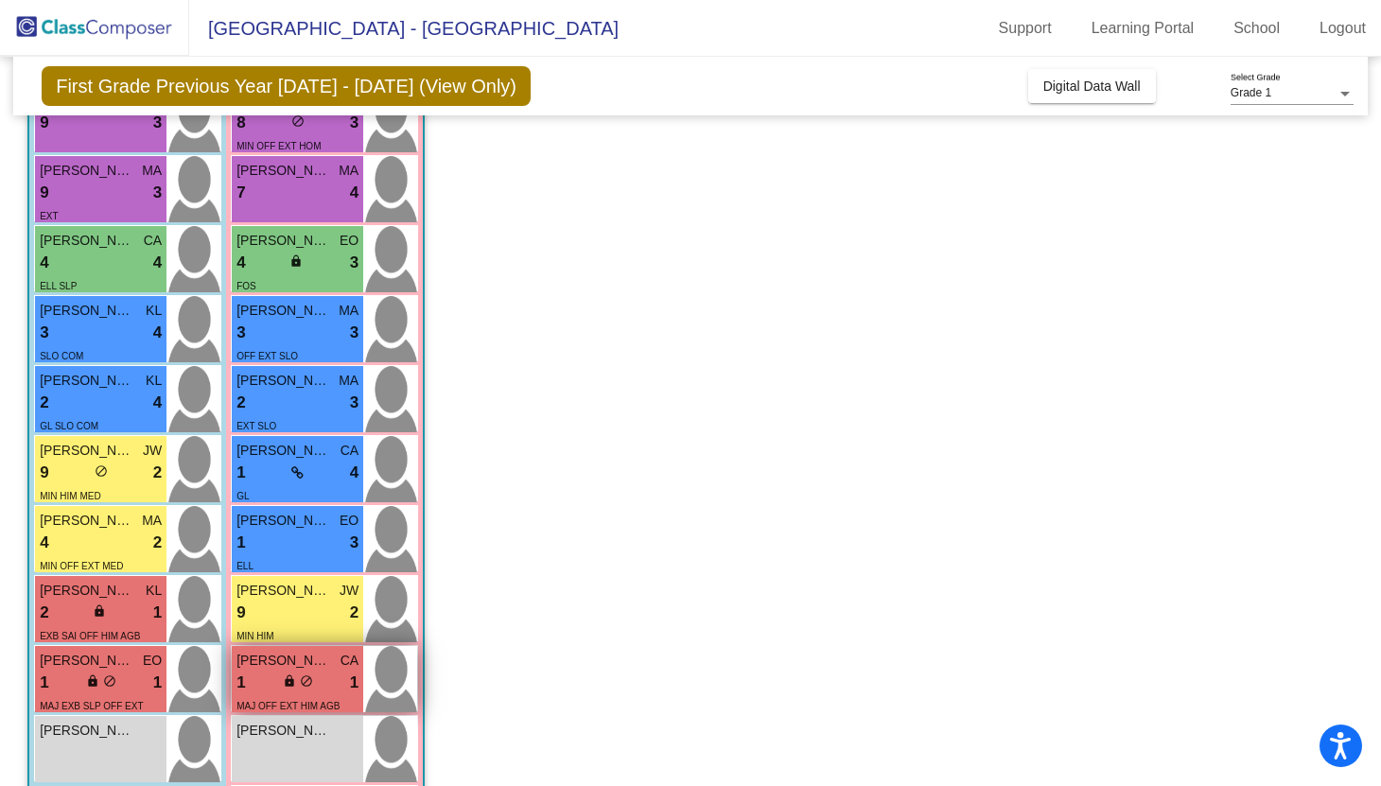
click at [295, 683] on div "lock do_not_disturb_alt" at bounding box center [298, 683] width 30 height 20
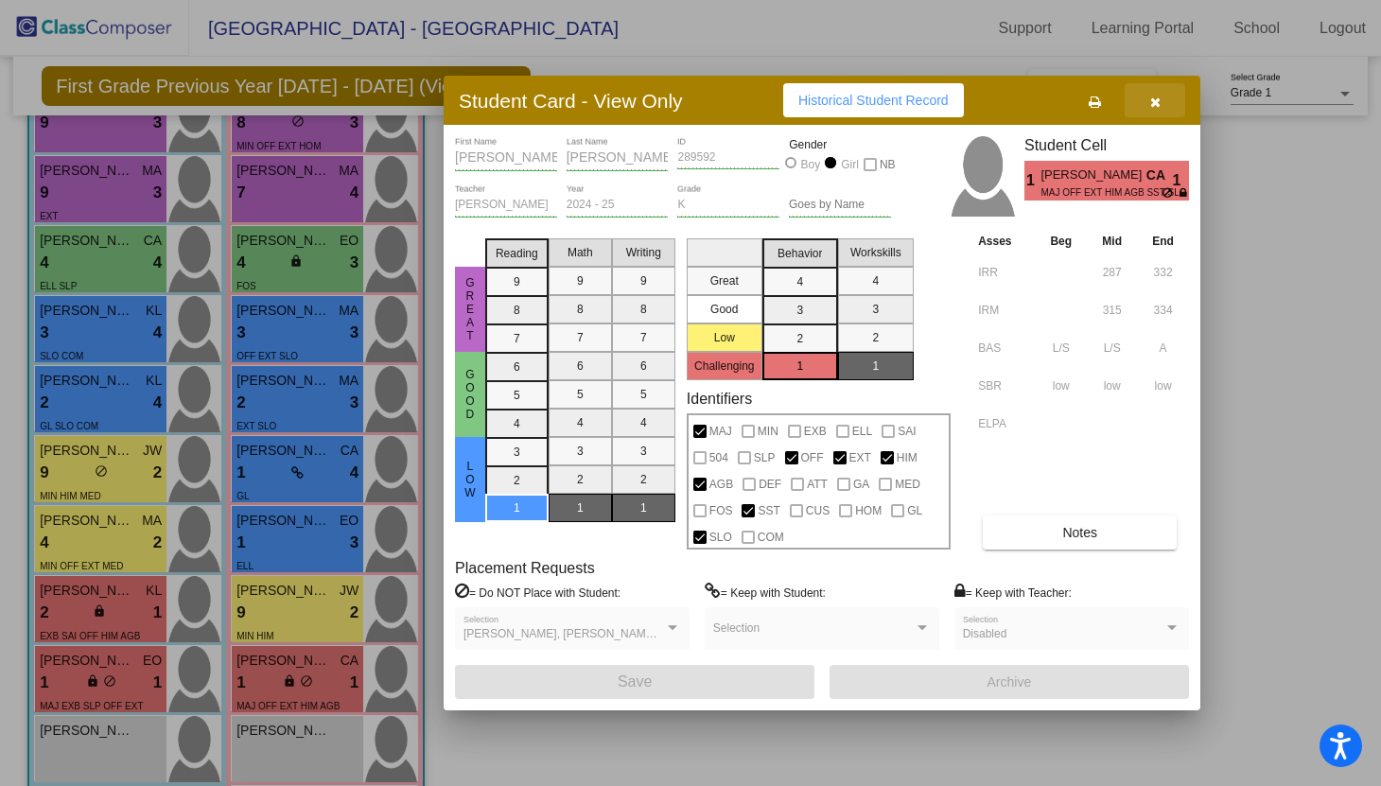
click at [1151, 96] on icon "button" at bounding box center [1155, 102] width 10 height 13
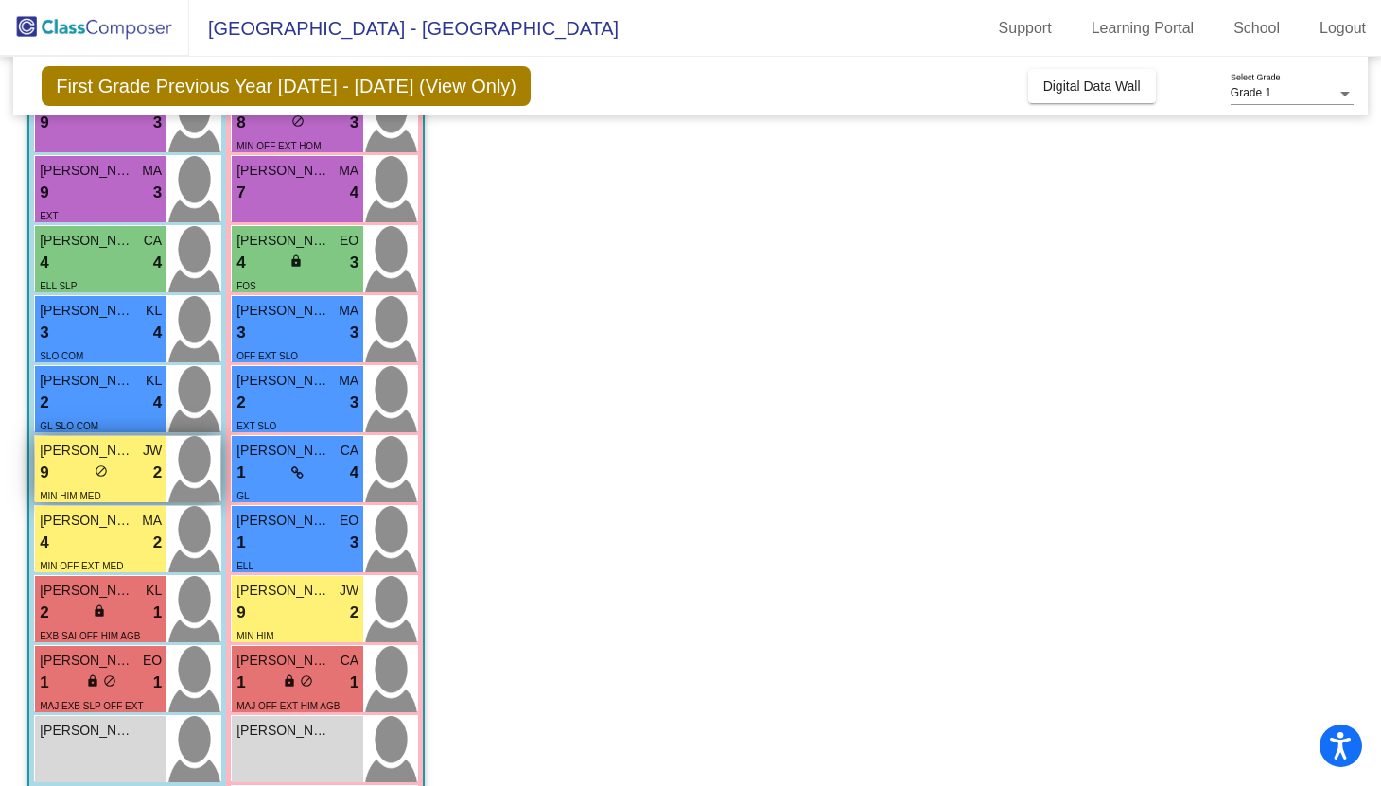
click at [121, 465] on div "9 lock do_not_disturb_alt 2" at bounding box center [101, 473] width 122 height 25
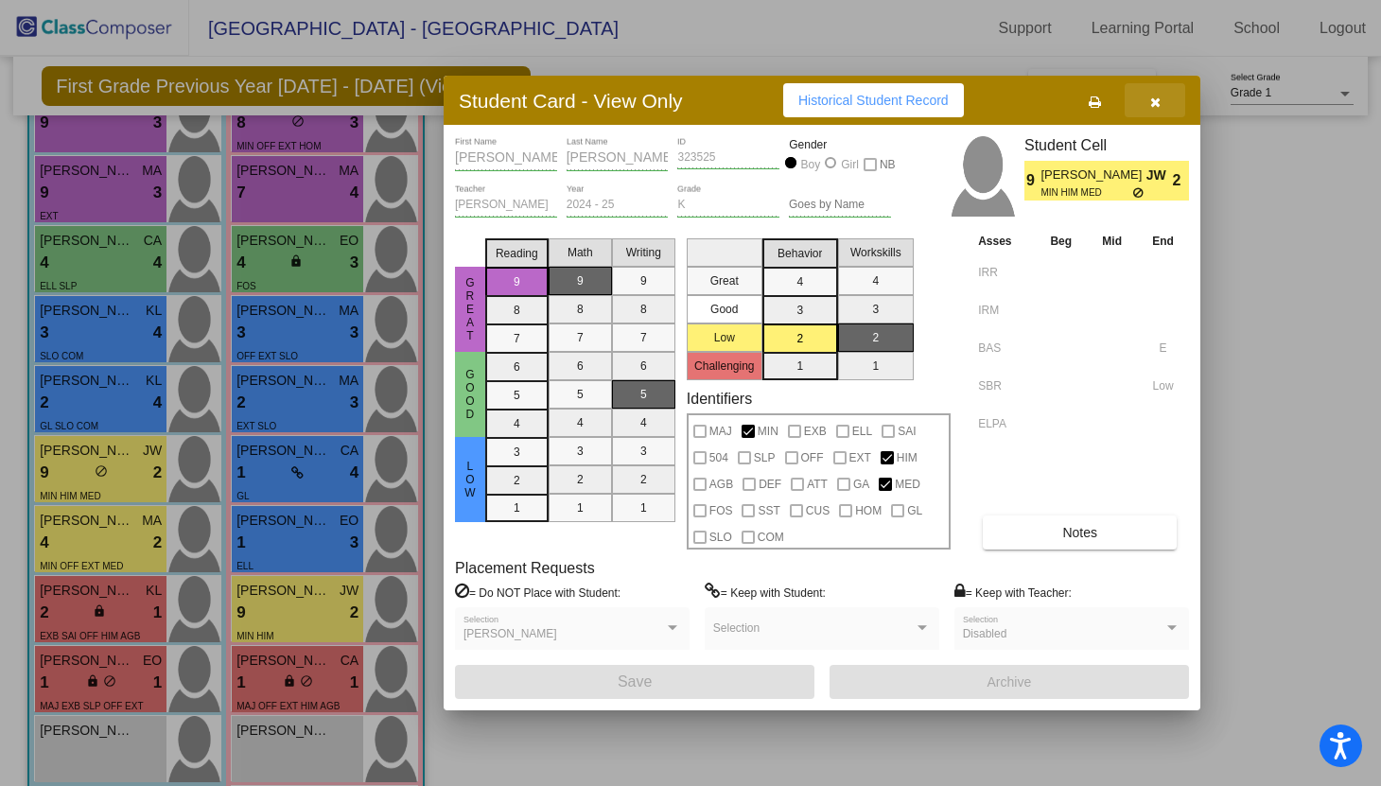
click at [1161, 104] on button "button" at bounding box center [1154, 100] width 61 height 34
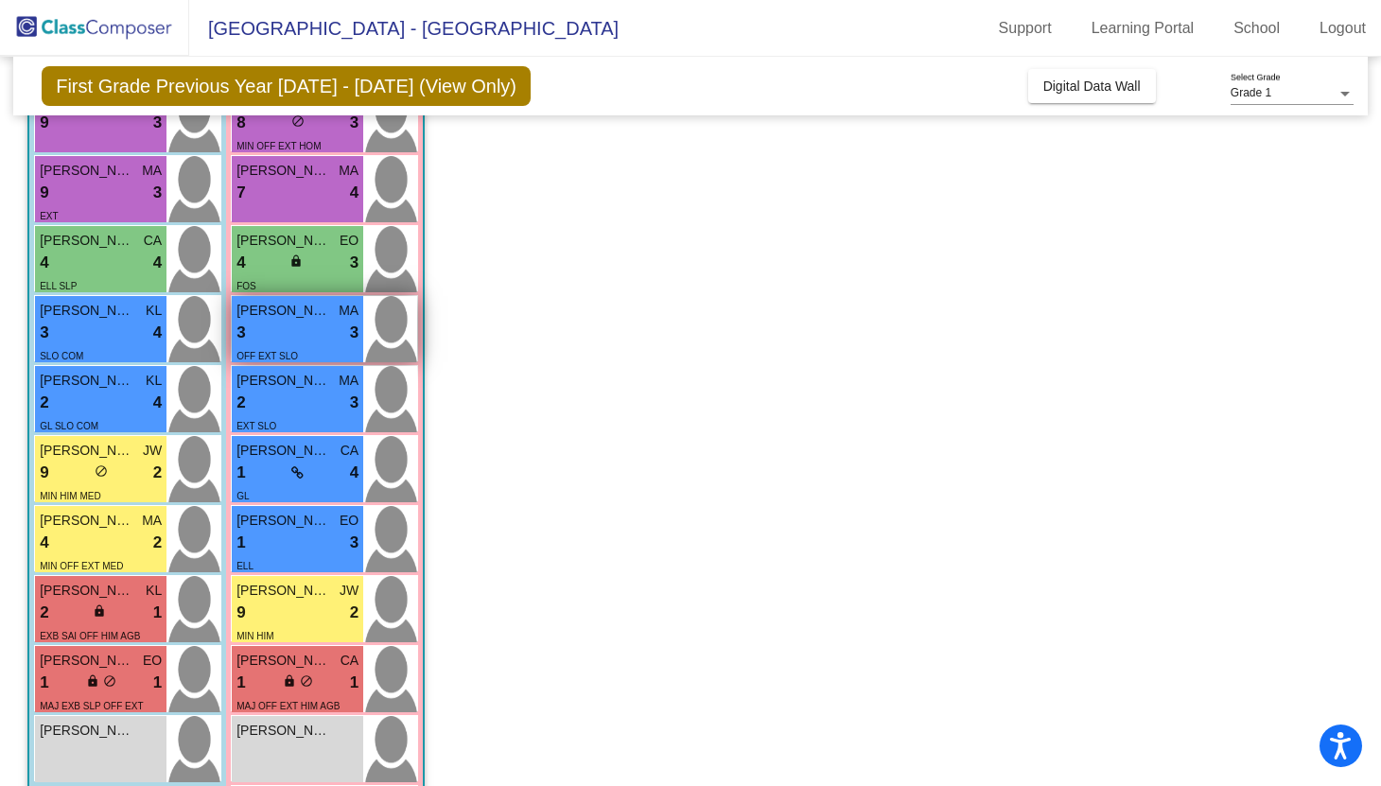
click at [284, 333] on div "3 lock do_not_disturb_alt 3" at bounding box center [297, 333] width 122 height 25
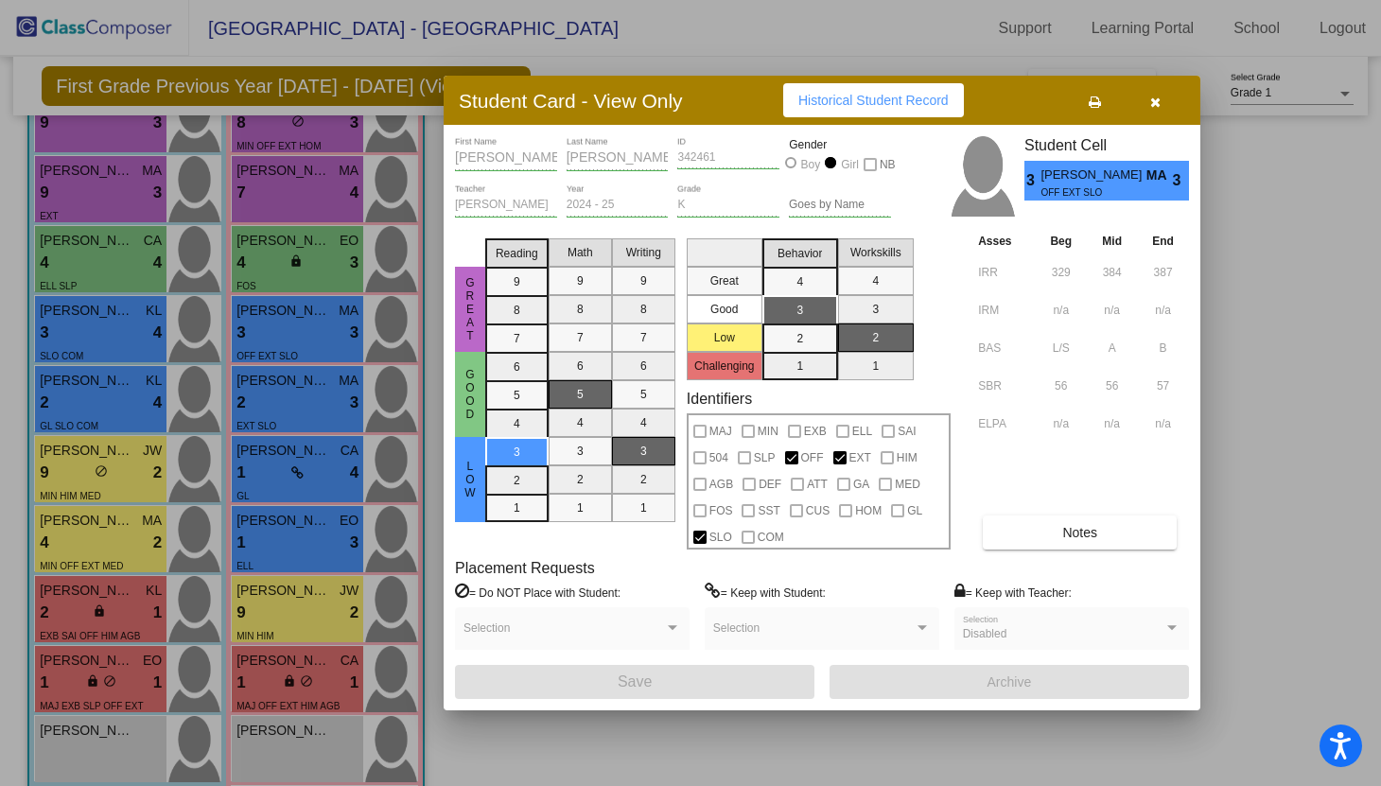
click at [1157, 105] on icon "button" at bounding box center [1155, 102] width 10 height 13
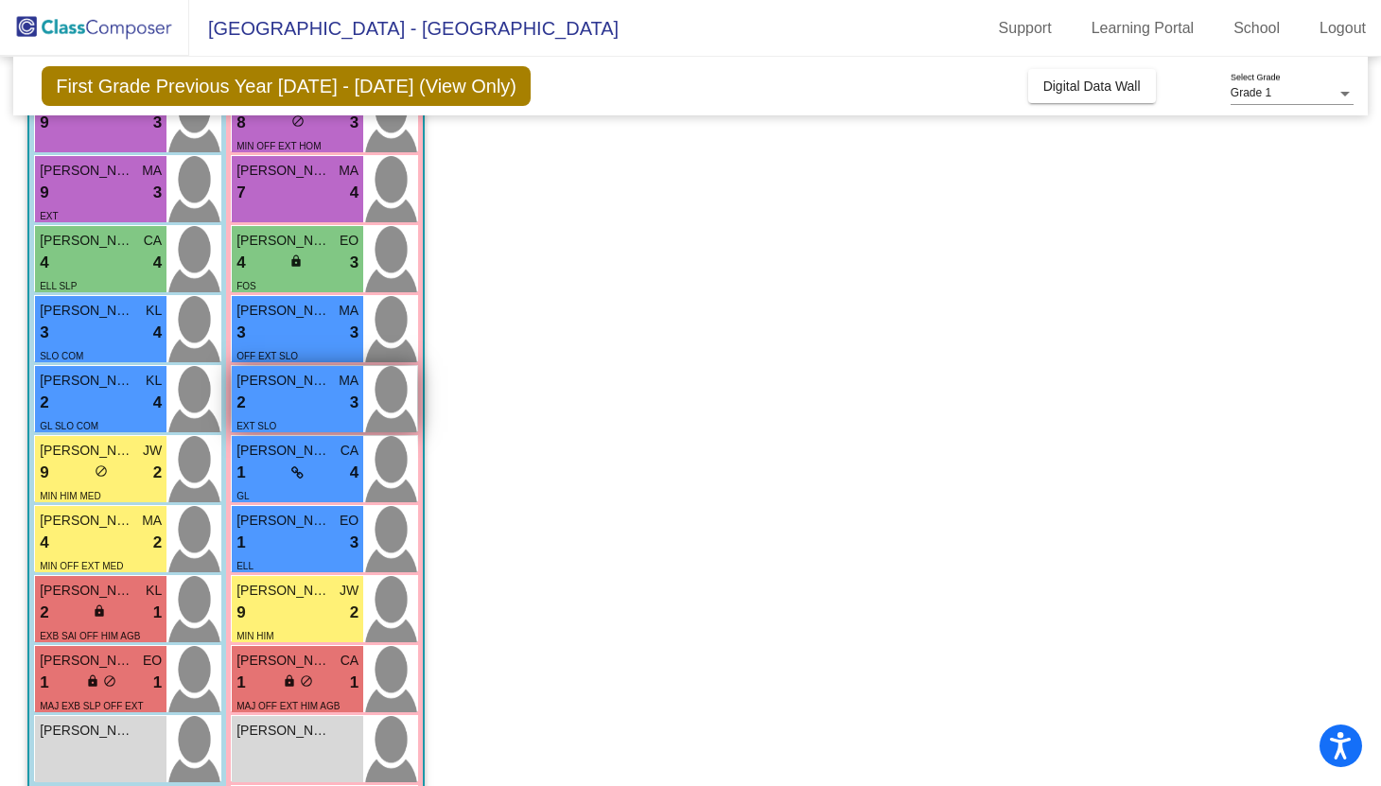
click at [270, 382] on span "Isabelle Gonzalez" at bounding box center [283, 381] width 95 height 20
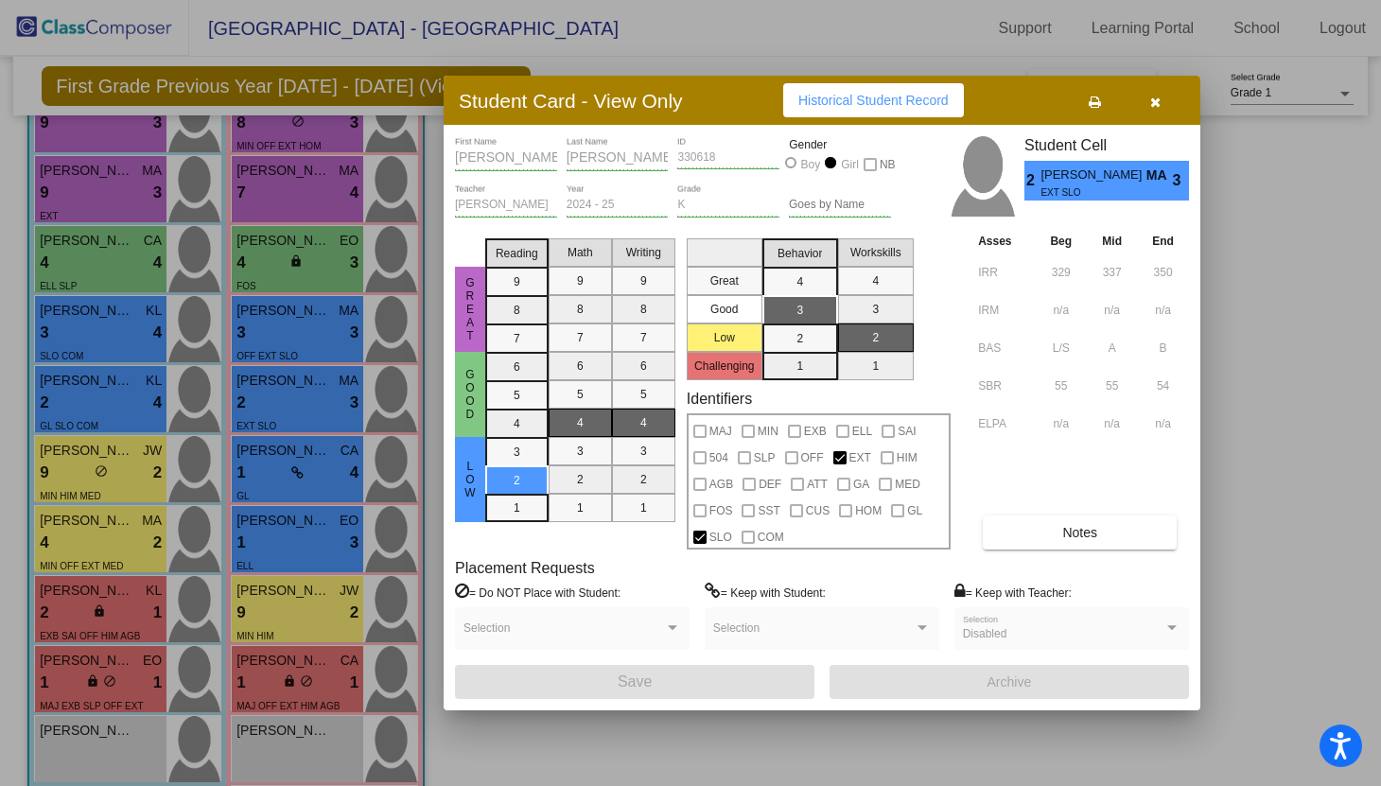
click at [1159, 103] on button "button" at bounding box center [1154, 100] width 61 height 34
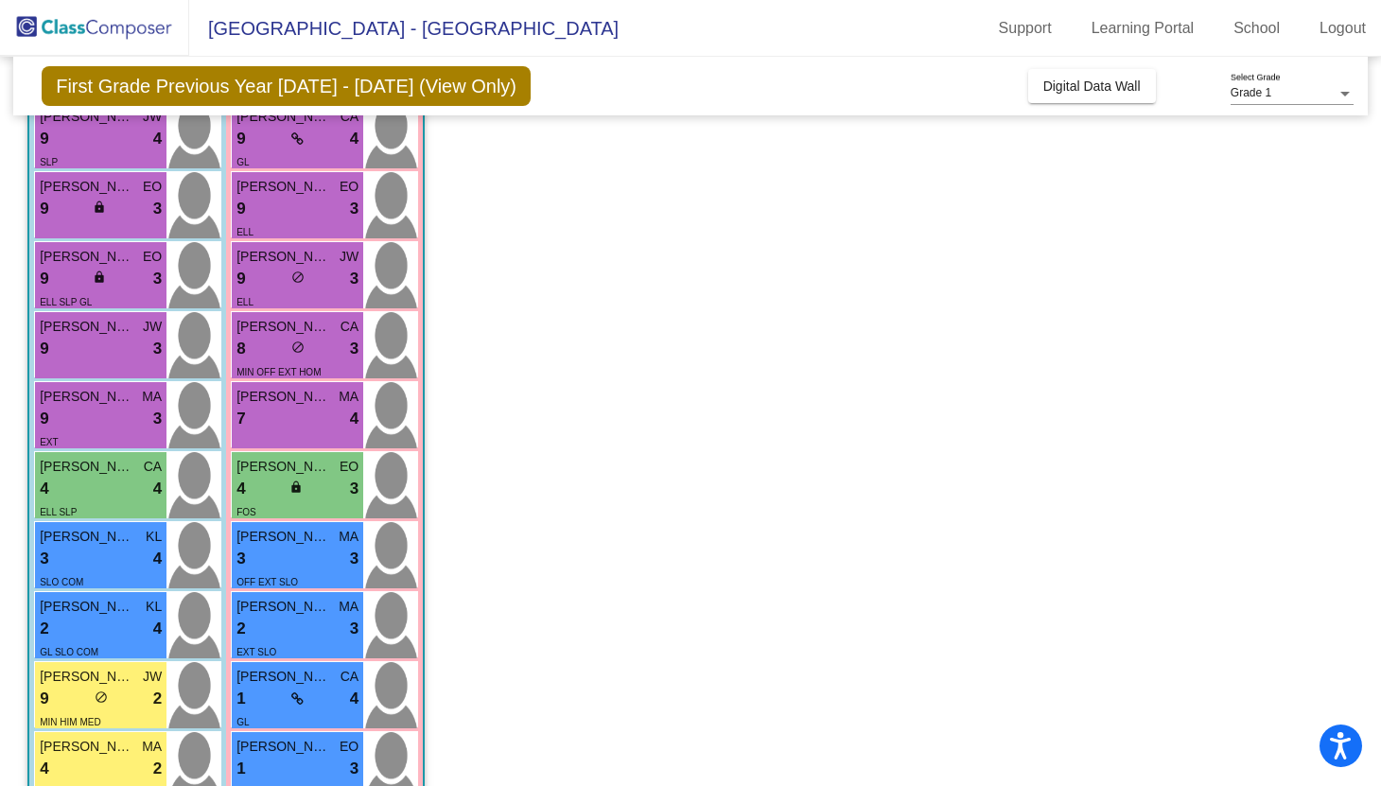
scroll to position [0, 0]
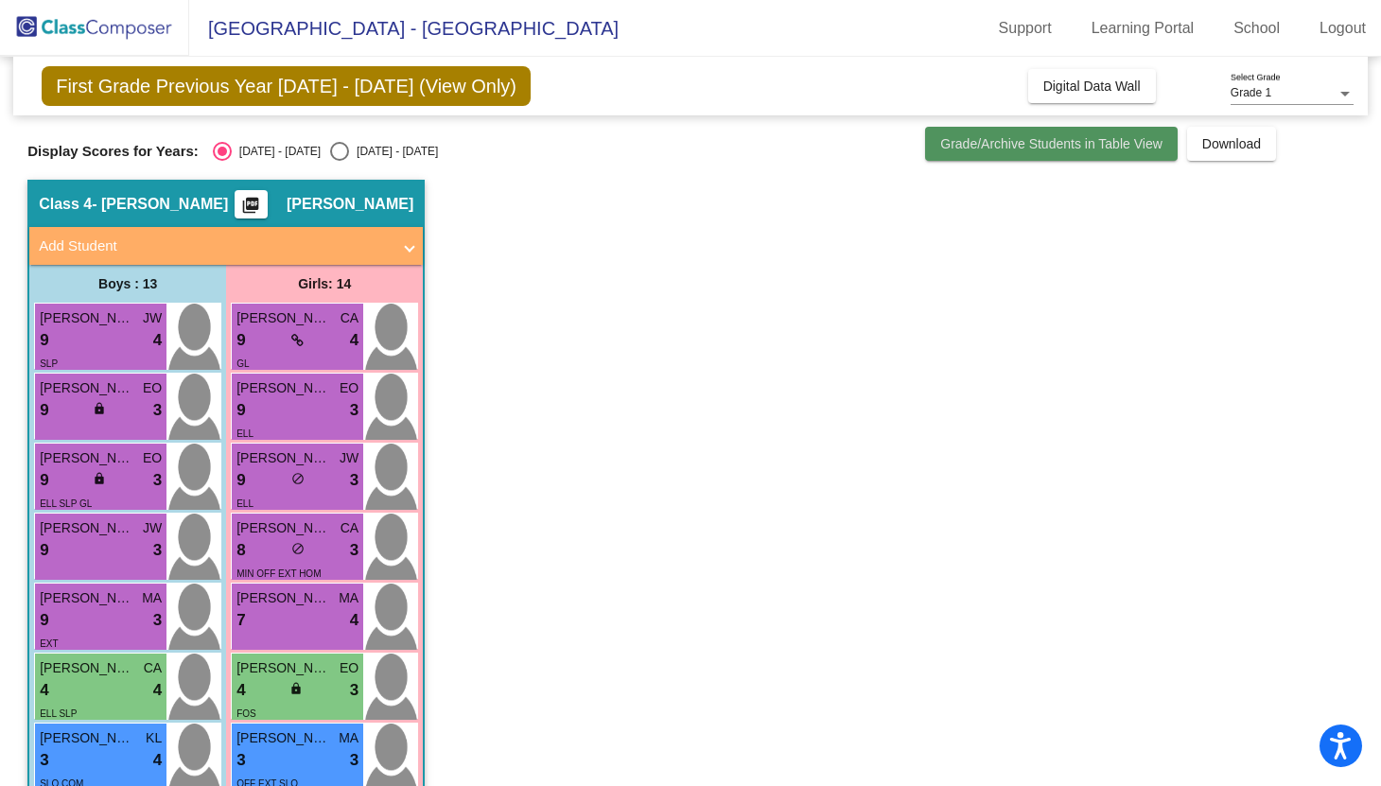
click at [1110, 148] on span "Grade/Archive Students in Table View" at bounding box center [1051, 143] width 222 height 15
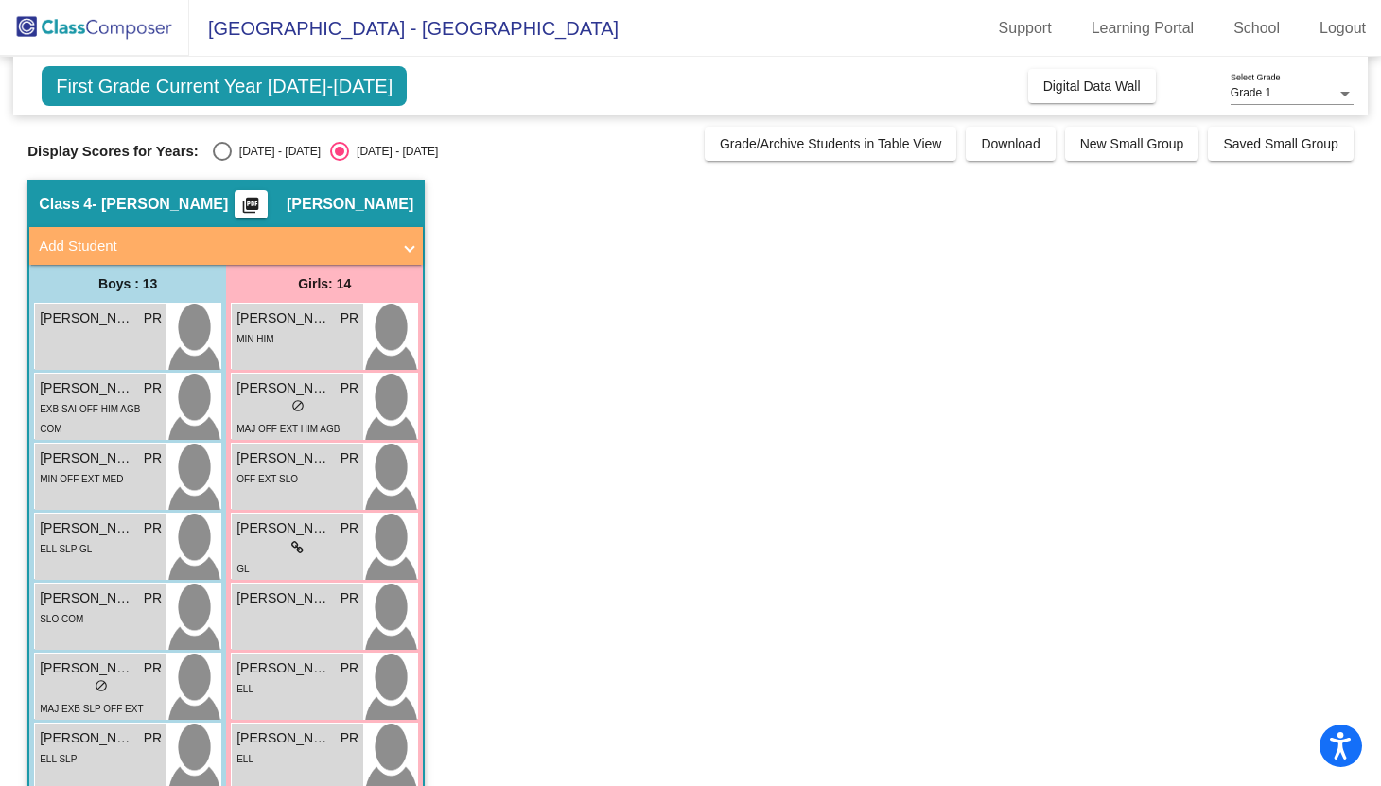
click at [222, 152] on div "Select an option" at bounding box center [222, 151] width 19 height 19
click at [222, 161] on input "2024 - 2025" at bounding box center [221, 161] width 1 height 1
radio input "true"
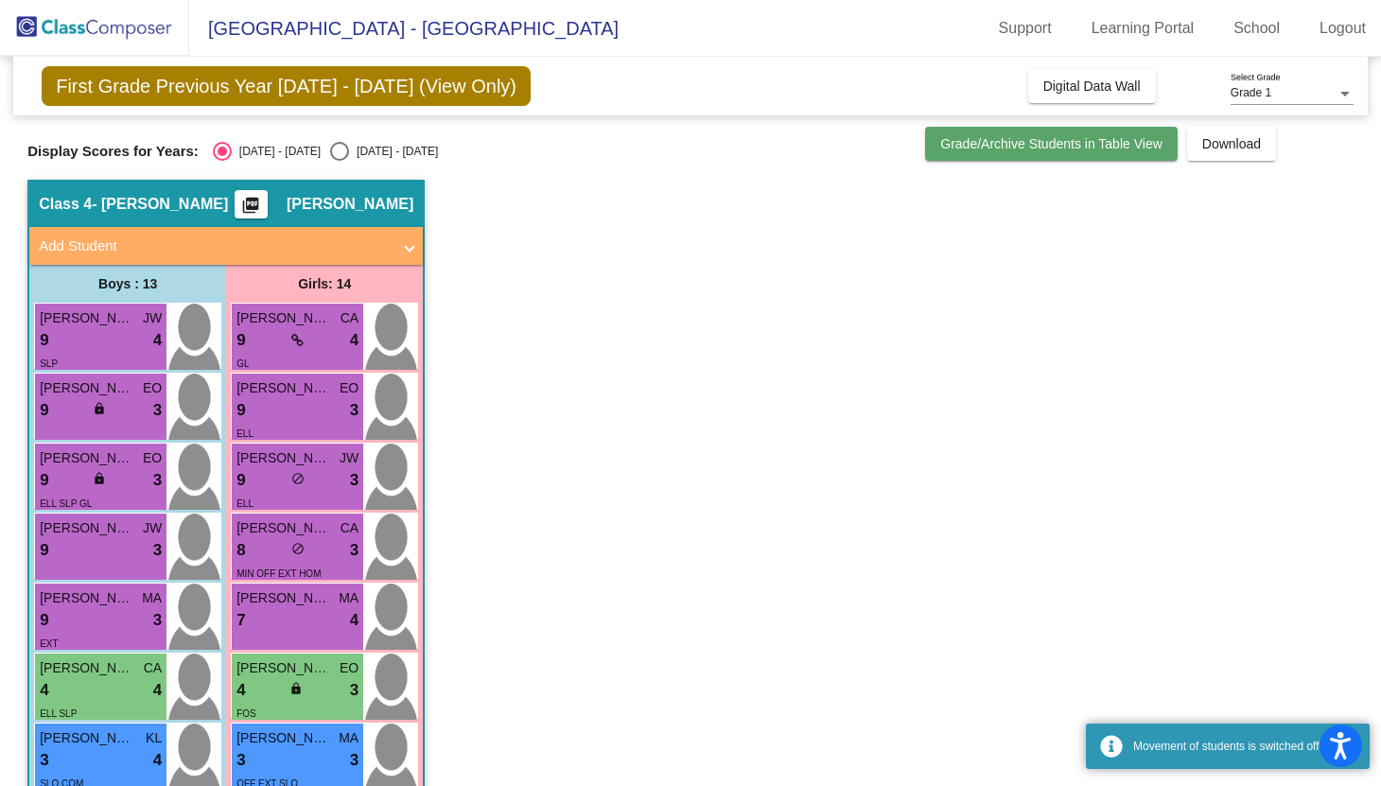
click at [1106, 138] on span "Grade/Archive Students in Table View" at bounding box center [1051, 143] width 222 height 15
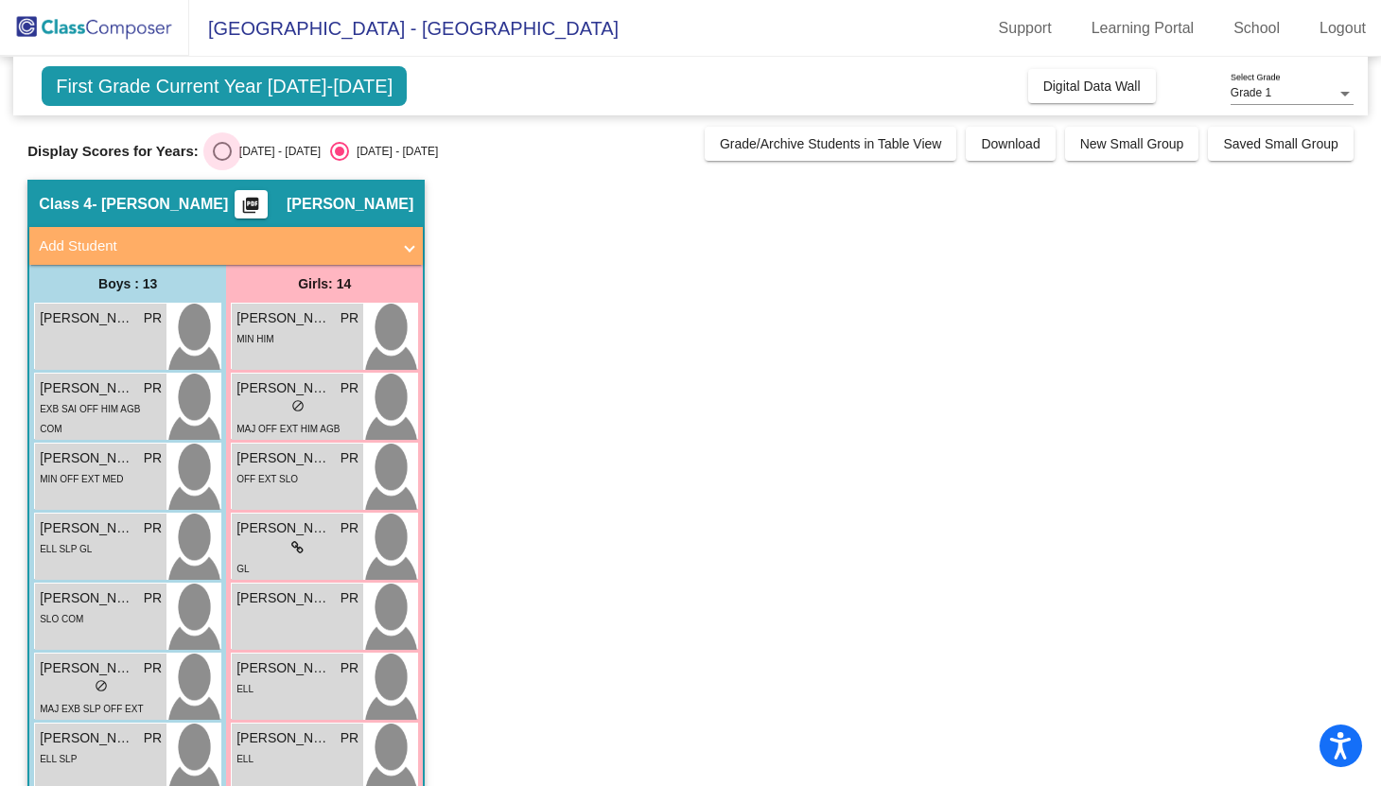
click at [223, 153] on div "Select an option" at bounding box center [222, 151] width 19 height 19
click at [222, 161] on input "2024 - 2025" at bounding box center [221, 161] width 1 height 1
radio input "true"
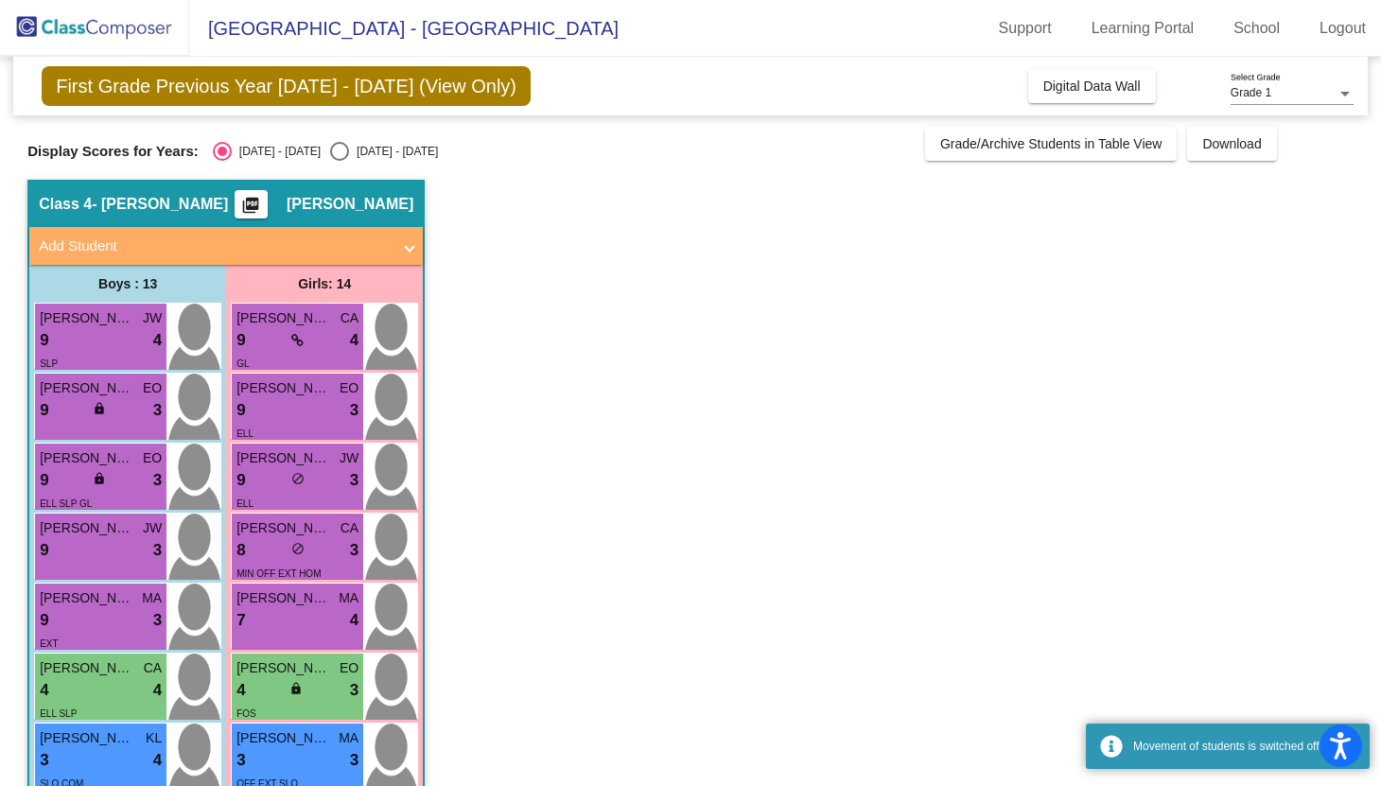
click at [589, 527] on app-classroom "Class 4 - Ruiz picture_as_pdf Patti Ruiz Add Student First Name Last Name Stude…" at bounding box center [690, 746] width 1326 height 1133
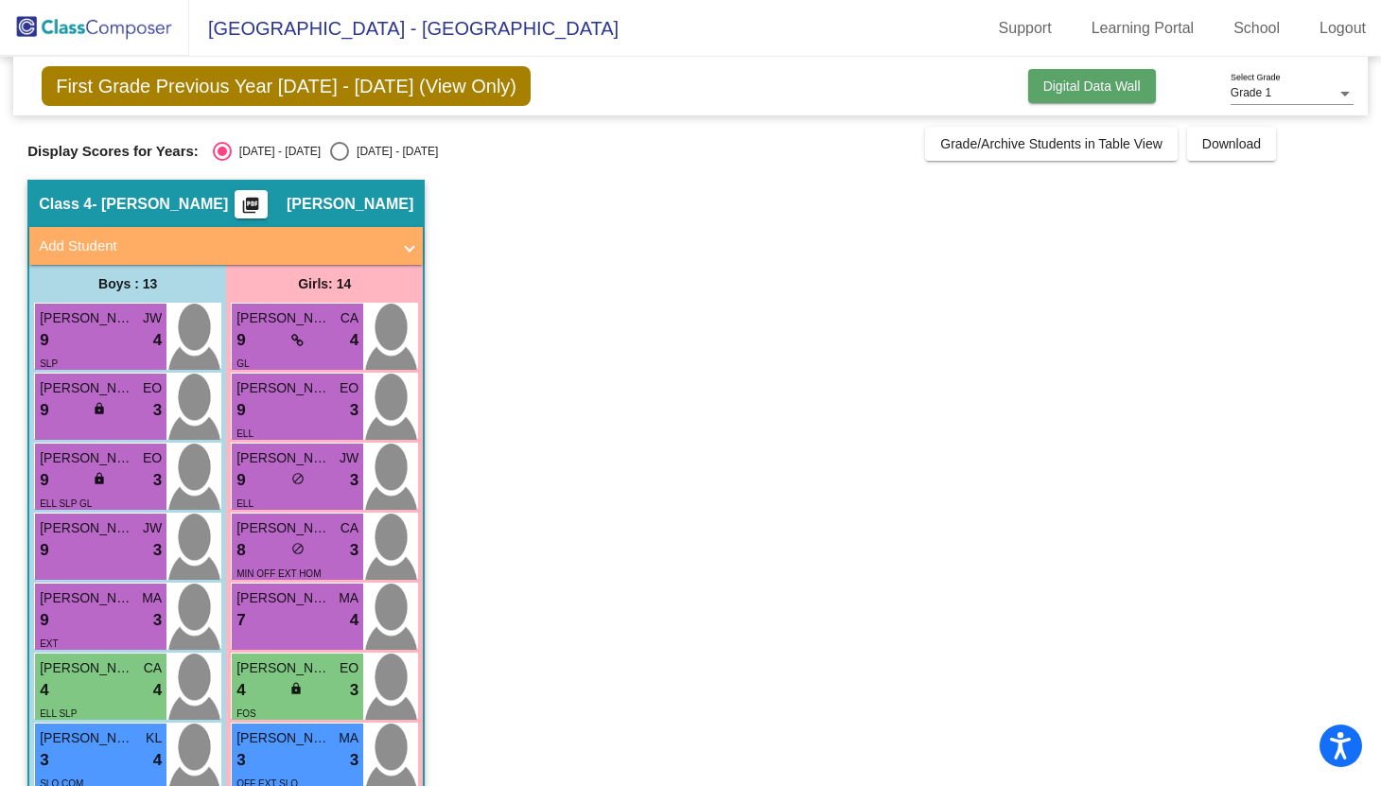
click at [1117, 79] on span "Digital Data Wall" at bounding box center [1091, 85] width 97 height 15
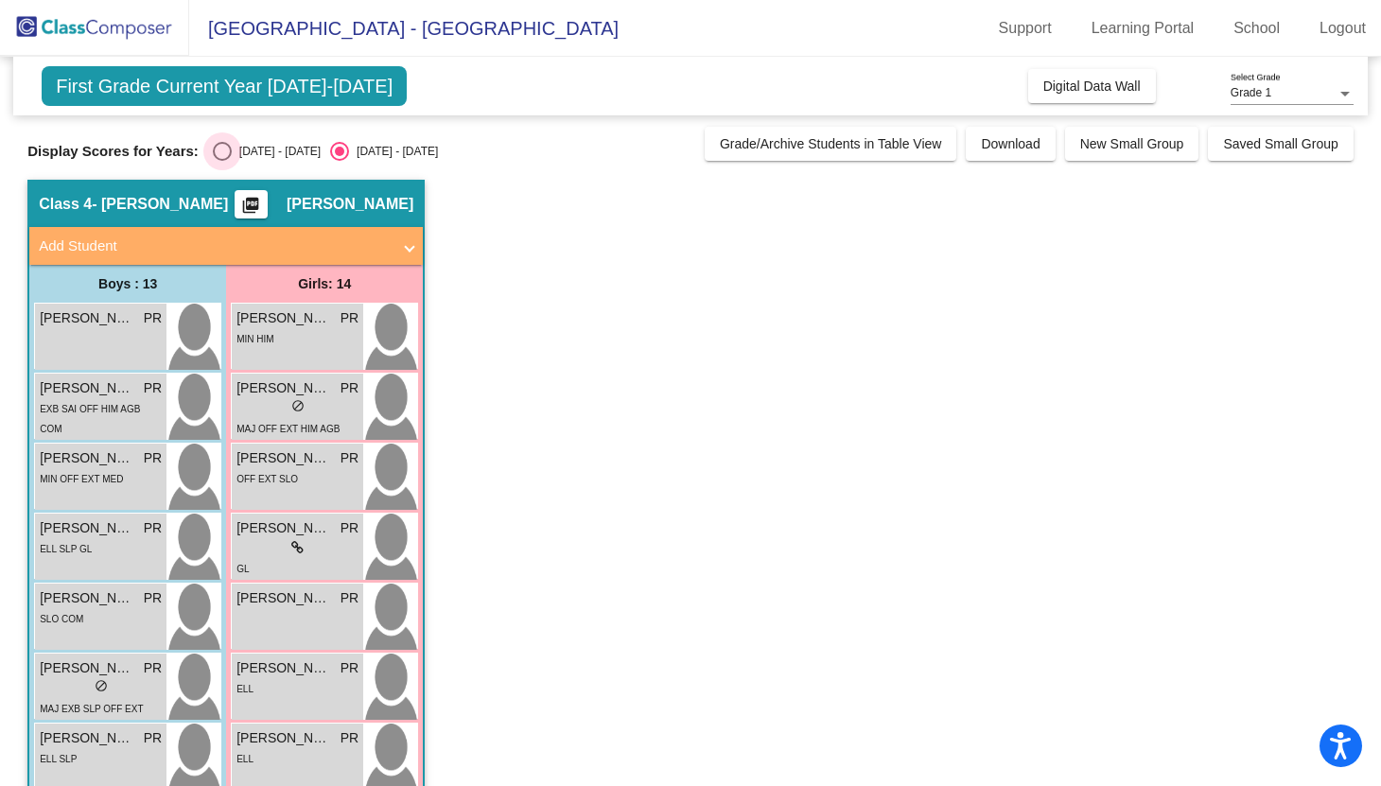
click at [219, 150] on div "Select an option" at bounding box center [222, 151] width 19 height 19
click at [221, 161] on input "2024 - 2025" at bounding box center [221, 161] width 1 height 1
radio input "true"
